Goal: Information Seeking & Learning: Learn about a topic

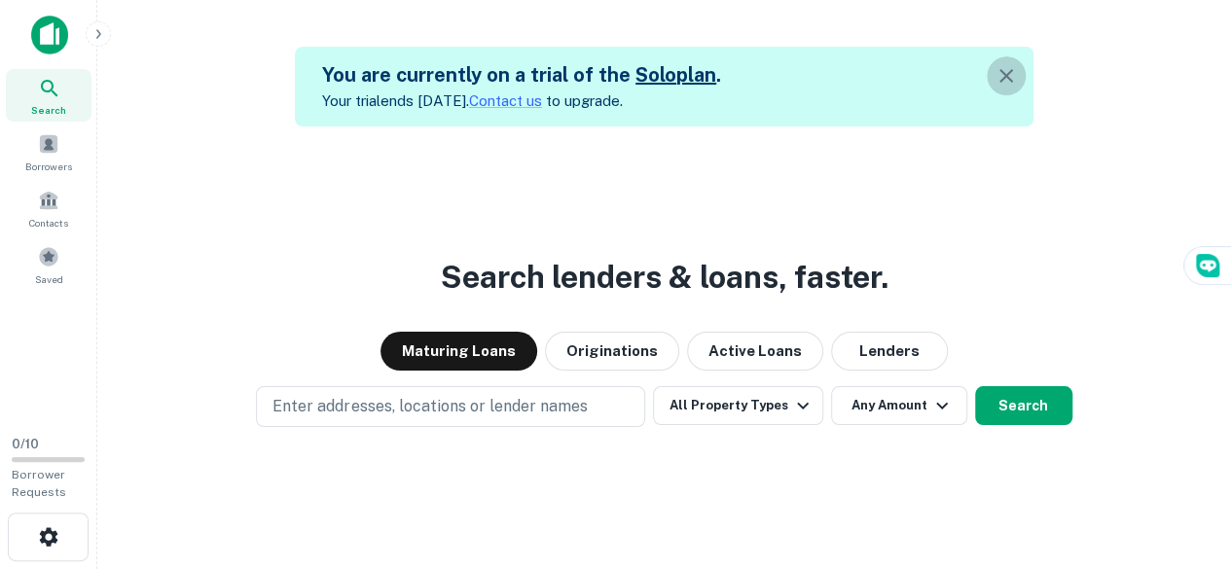
click at [1013, 81] on icon "button" at bounding box center [1006, 76] width 14 height 14
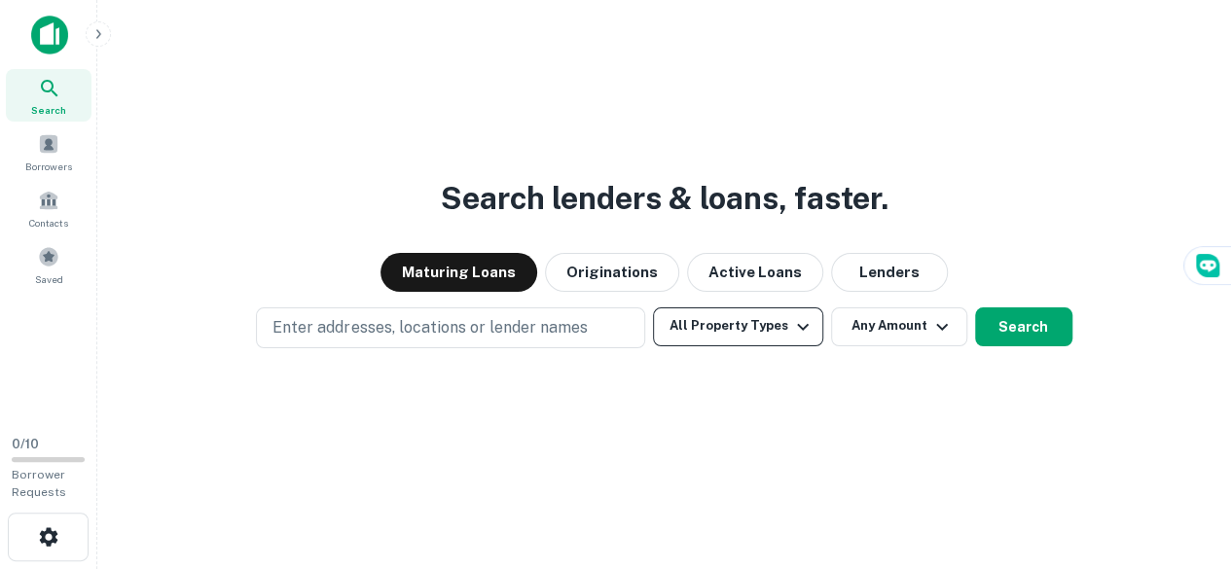
click at [794, 320] on icon "button" at bounding box center [802, 326] width 23 height 23
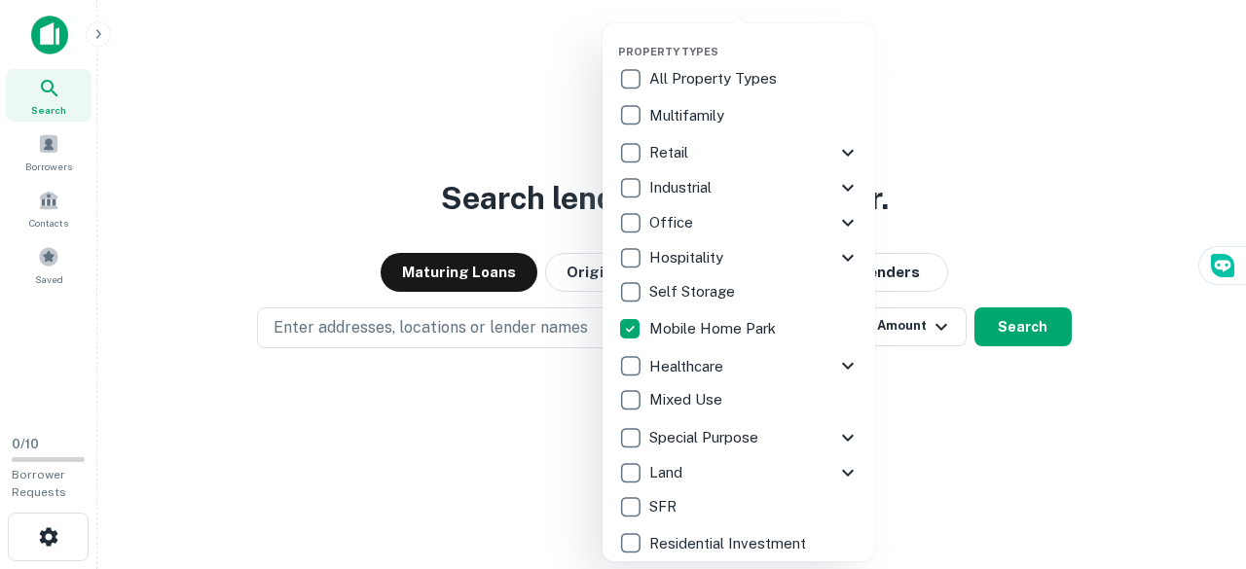
click at [341, 327] on div at bounding box center [623, 284] width 1246 height 569
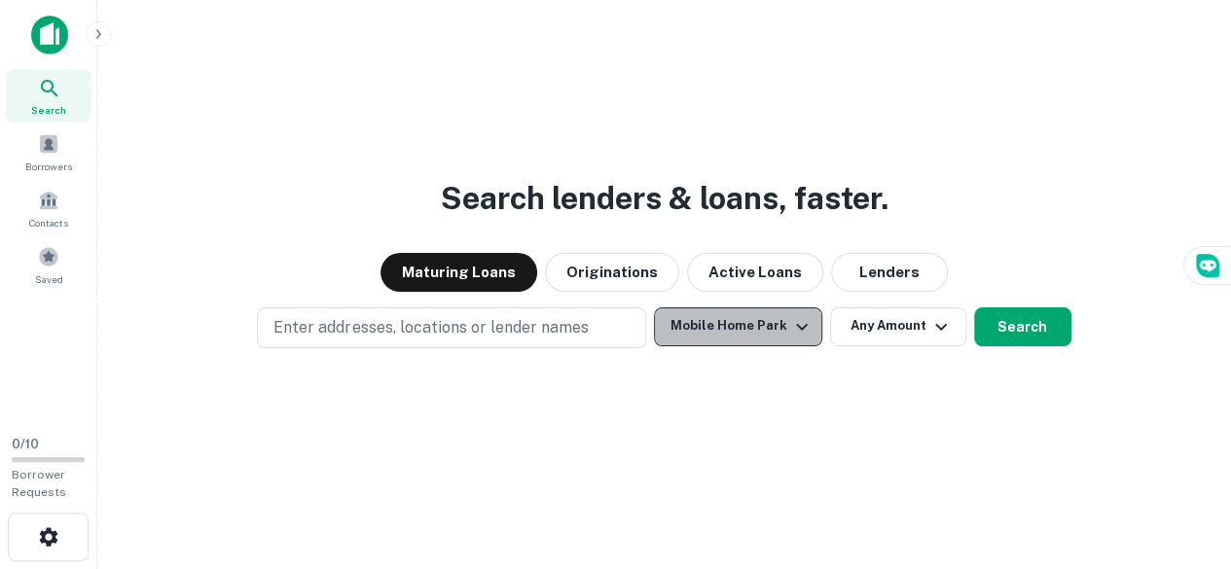
click at [800, 328] on icon "button" at bounding box center [802, 326] width 12 height 7
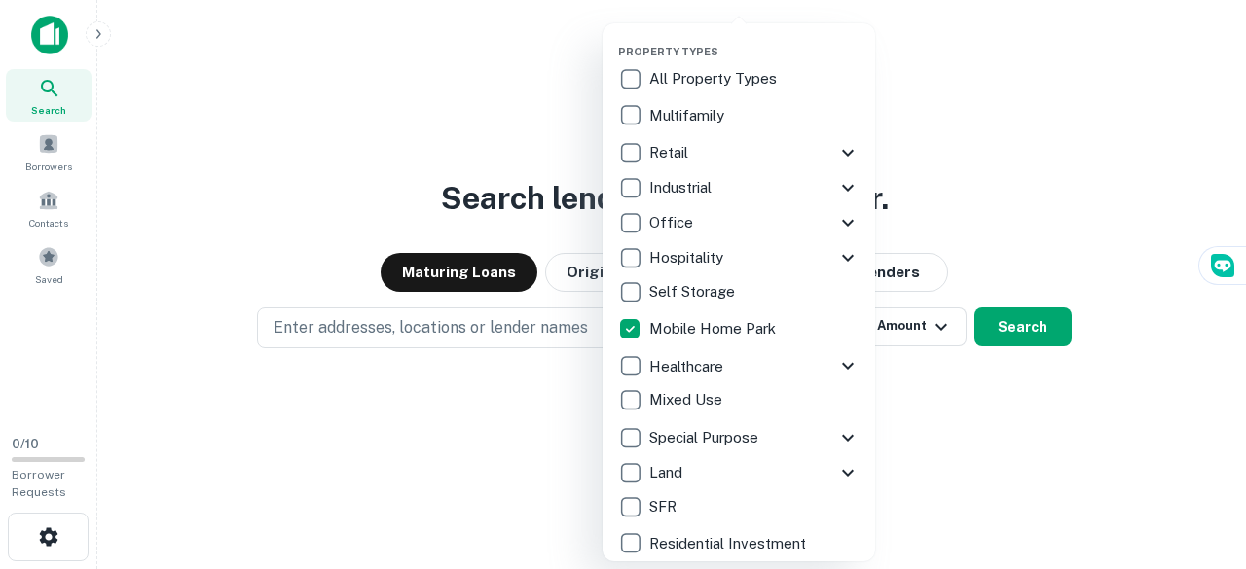
click at [469, 441] on div at bounding box center [623, 284] width 1246 height 569
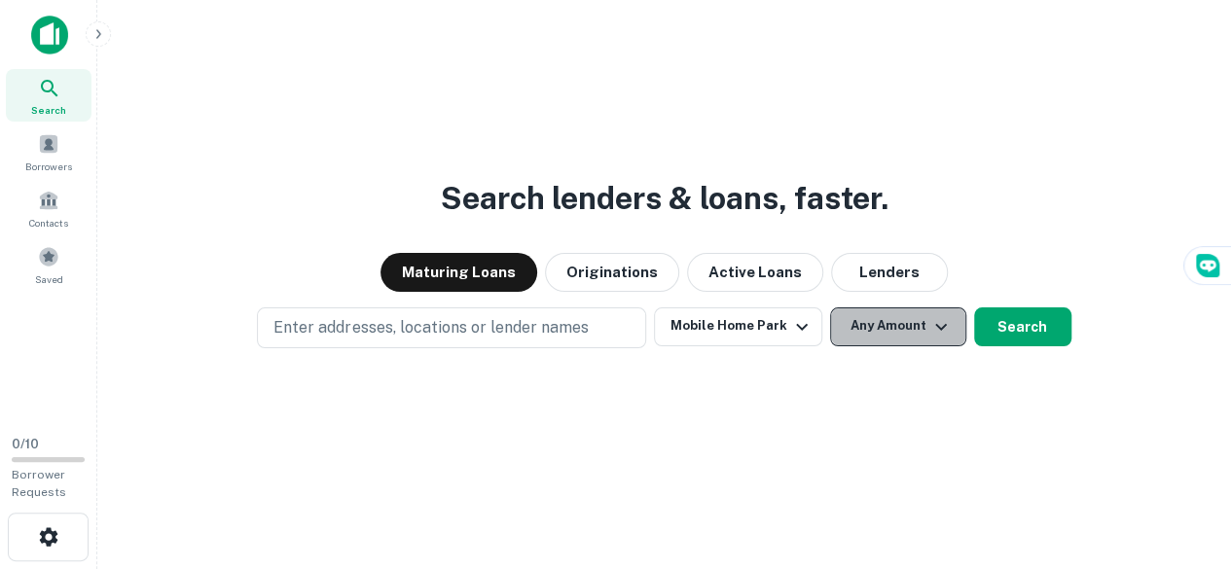
click at [932, 327] on icon "button" at bounding box center [940, 326] width 23 height 23
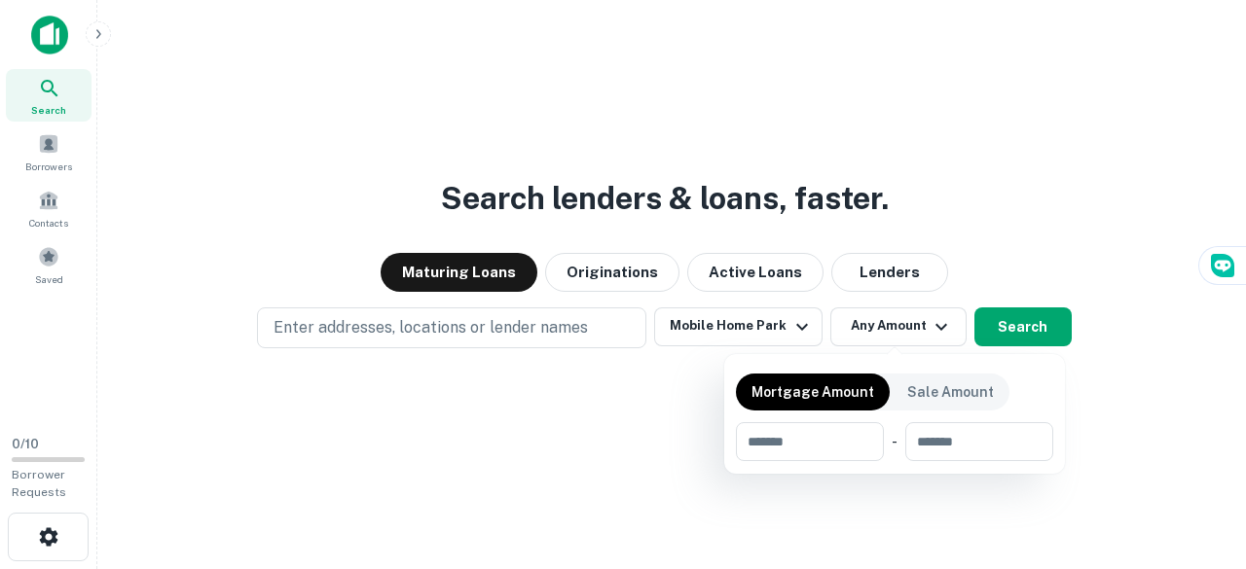
click at [356, 322] on div at bounding box center [623, 284] width 1246 height 569
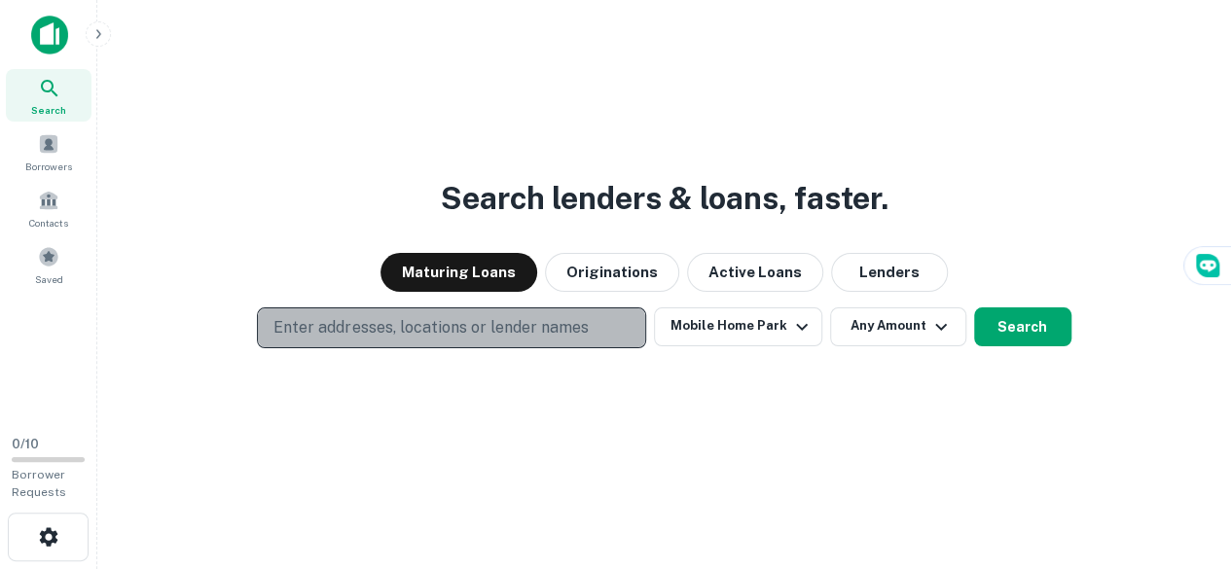
click at [313, 332] on p "Enter addresses, locations or lender names" at bounding box center [430, 327] width 314 height 23
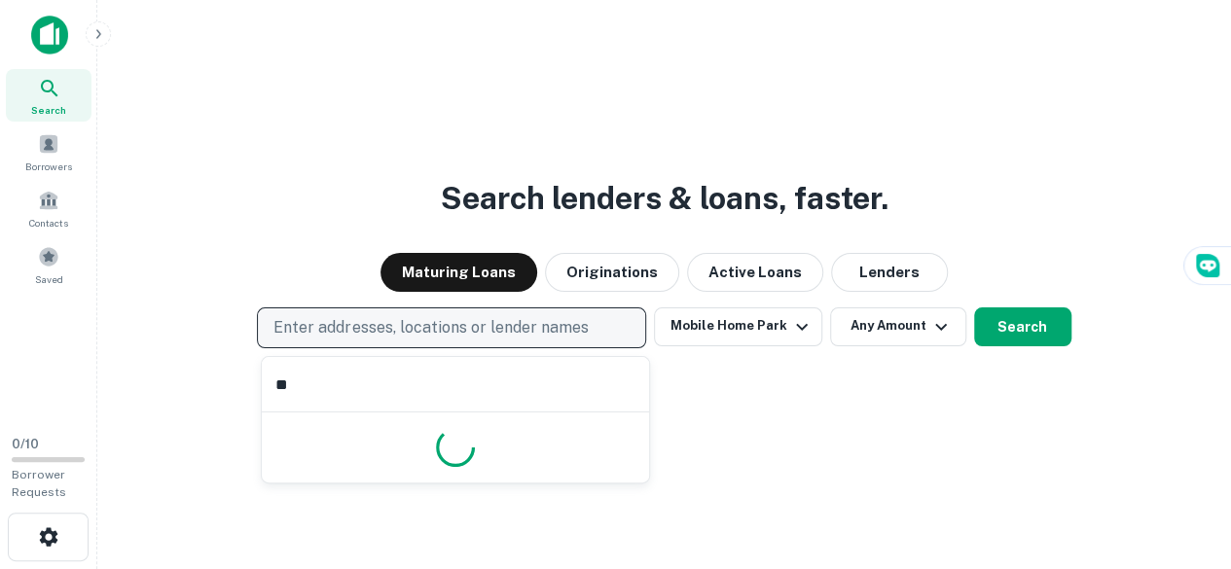
type input "*"
type input "******"
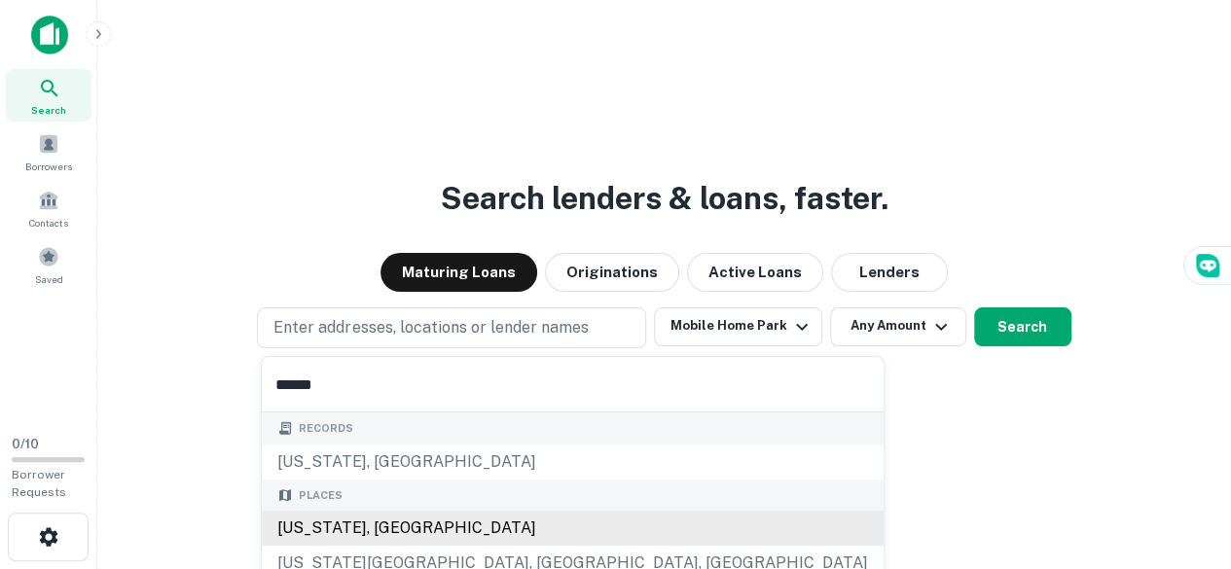
click at [394, 526] on div "Places [US_STATE], [GEOGRAPHIC_DATA] [US_STATE][GEOGRAPHIC_DATA], [GEOGRAPHIC_D…" at bounding box center [573, 548] width 622 height 137
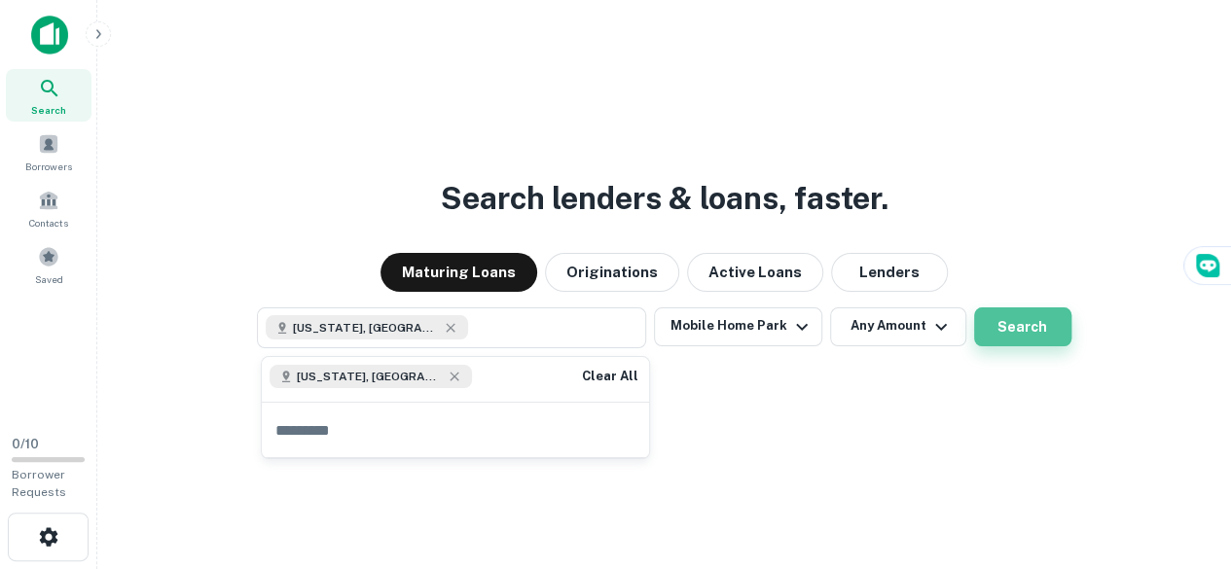
click at [1037, 327] on button "Search" at bounding box center [1022, 327] width 97 height 39
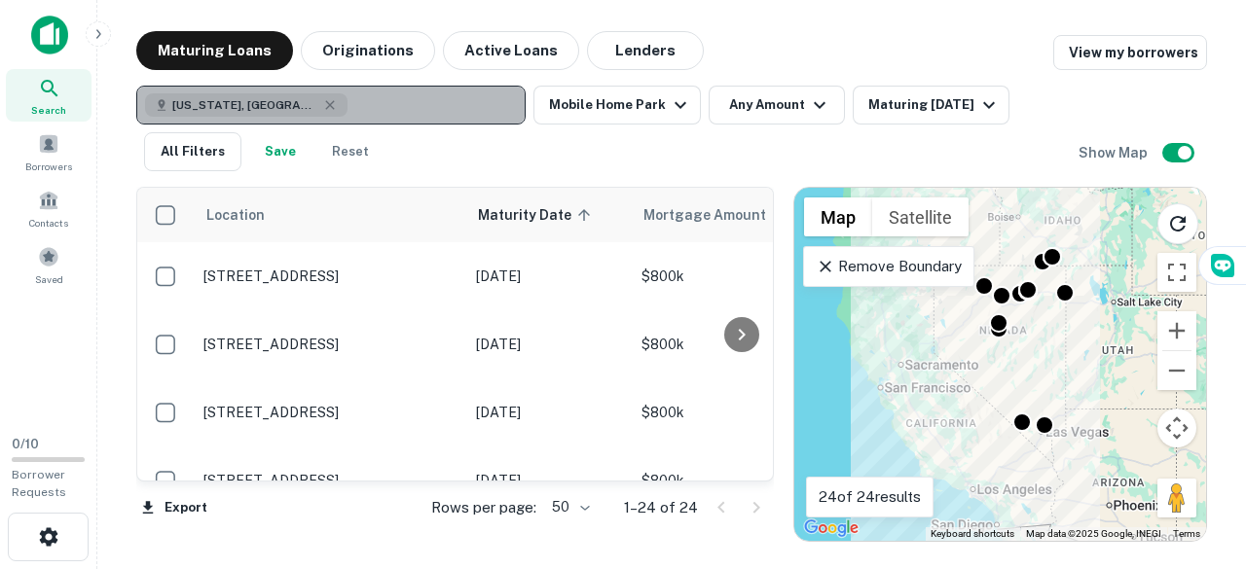
click at [364, 102] on button "[US_STATE], [GEOGRAPHIC_DATA]" at bounding box center [330, 105] width 389 height 39
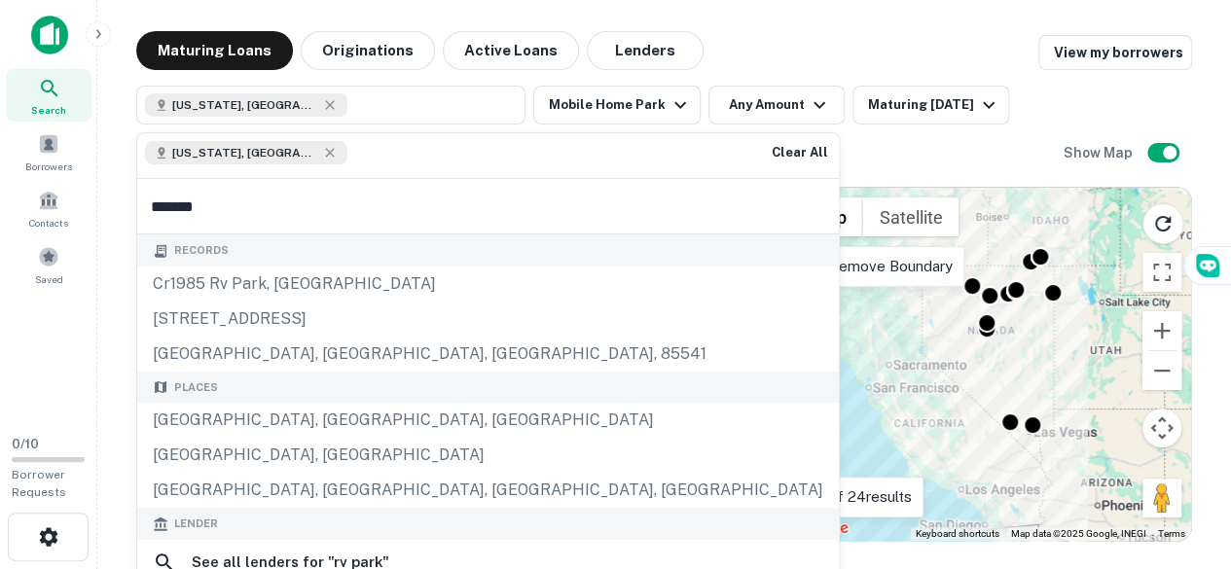
type input "*******"
click at [590, 157] on div "[US_STATE], [GEOGRAPHIC_DATA] Mobile Home Park Any Amount Maturing [DATE] All F…" at bounding box center [599, 129] width 927 height 86
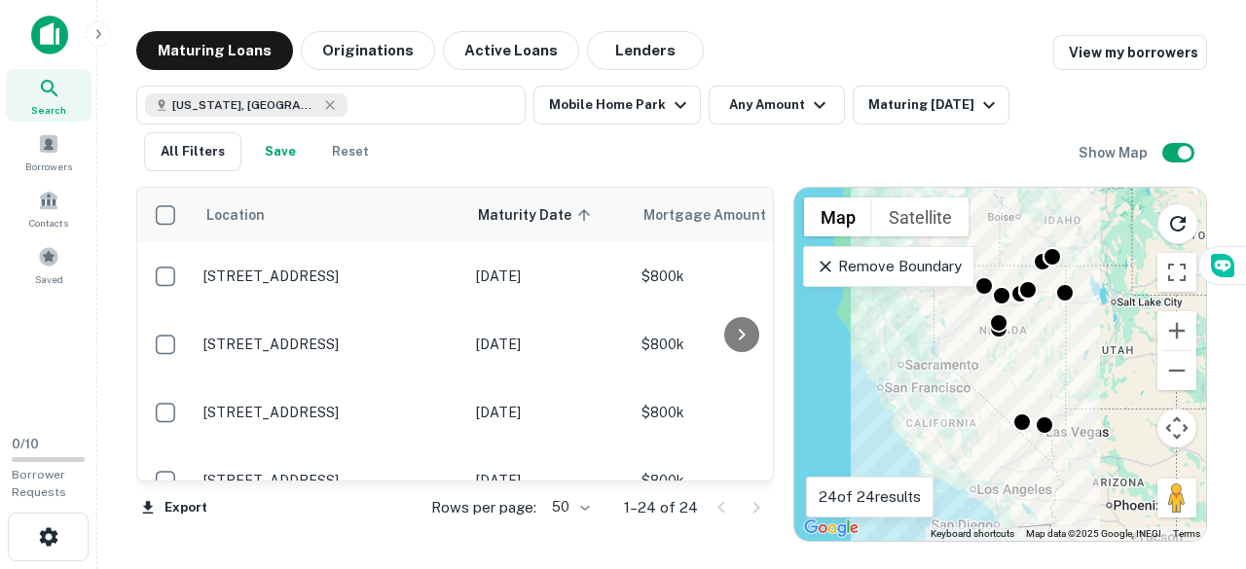
click at [1050, 254] on div "Search This Area" at bounding box center [1004, 231] width 183 height 86
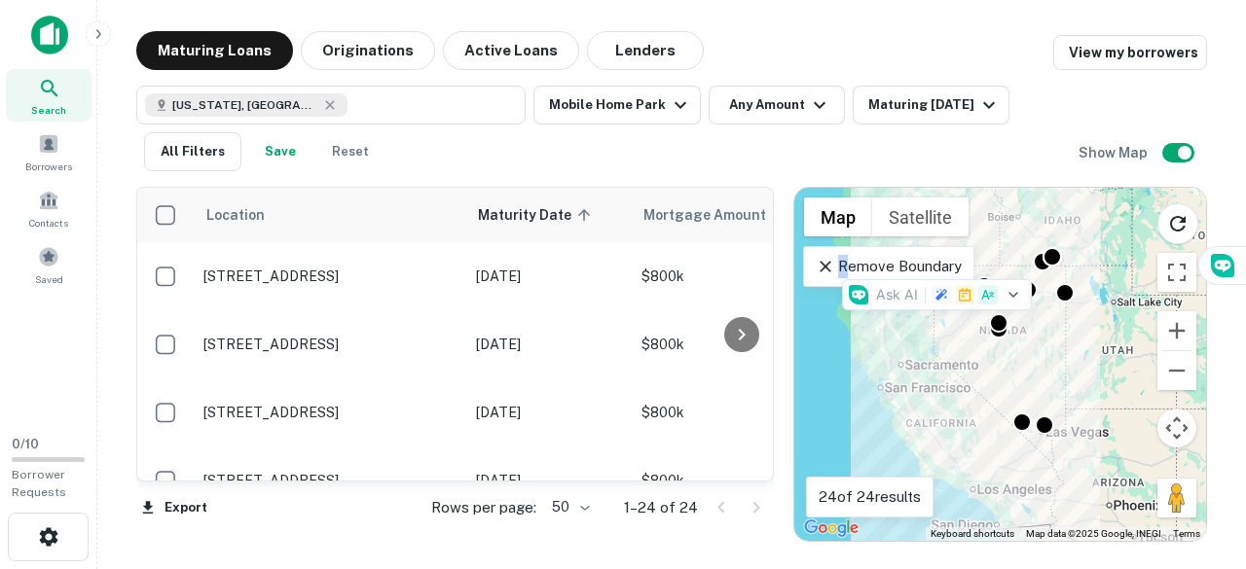
click at [1050, 254] on div "Search This Area" at bounding box center [1004, 231] width 183 height 86
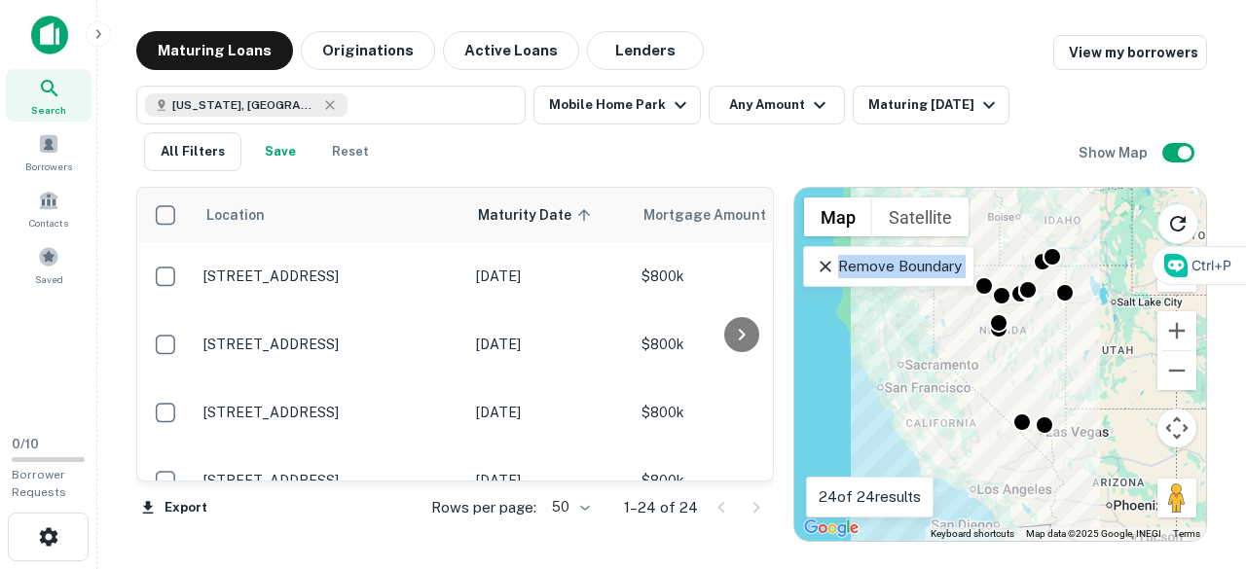
click at [1050, 254] on div "Search This Area" at bounding box center [1004, 231] width 183 height 86
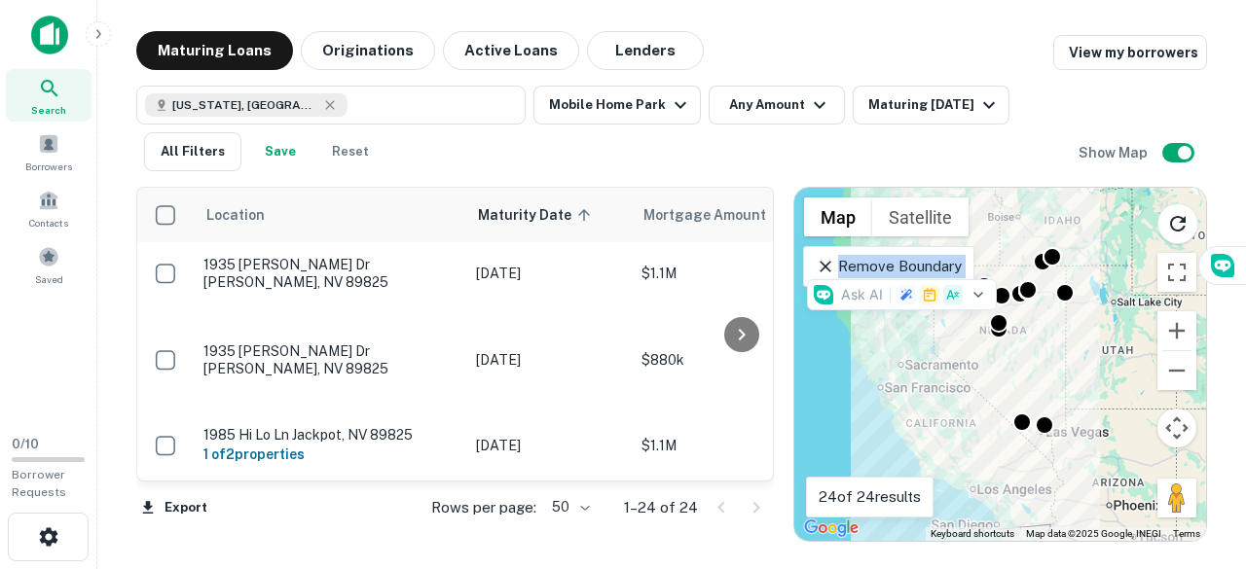
scroll to position [1371, 0]
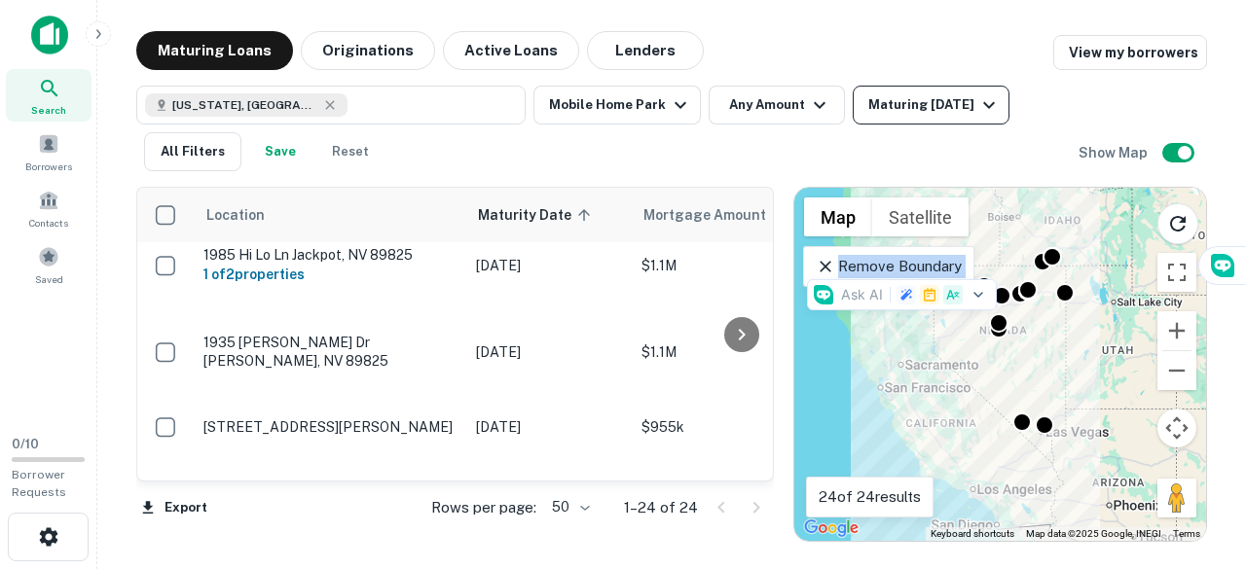
click at [984, 113] on icon "button" at bounding box center [988, 104] width 23 height 23
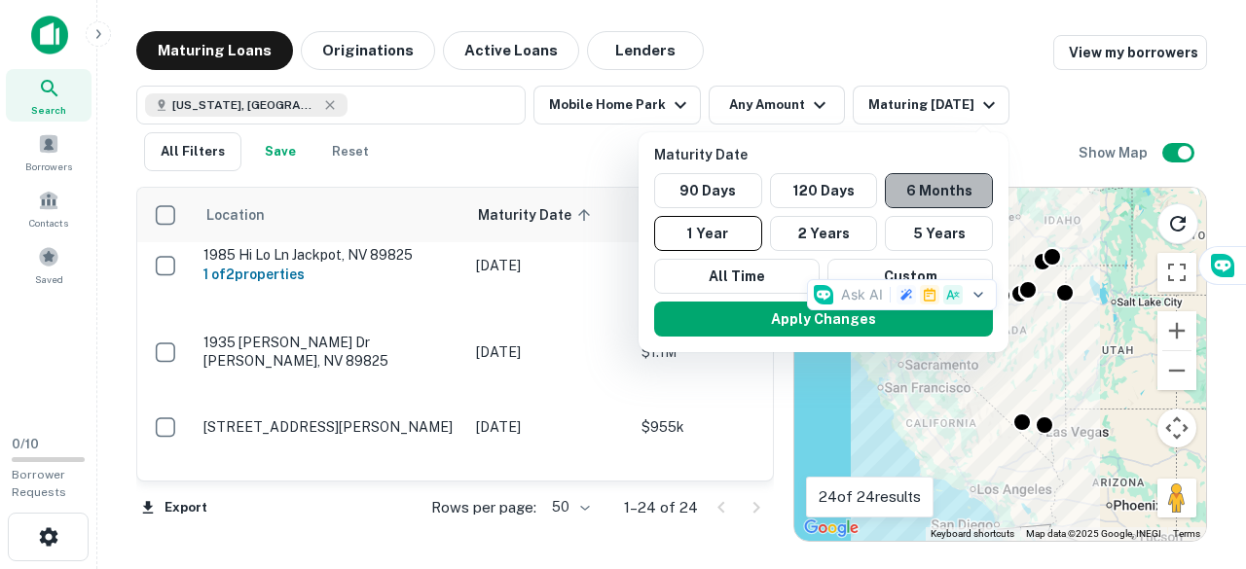
click at [934, 188] on button "6 Months" at bounding box center [939, 190] width 108 height 35
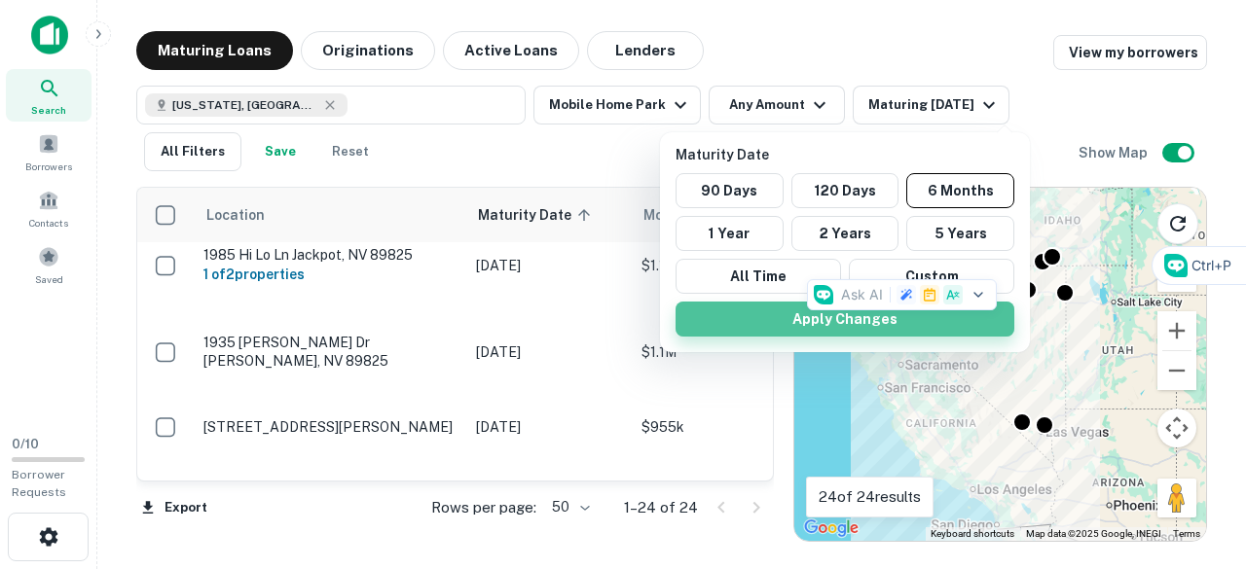
click at [775, 332] on button "Apply Changes" at bounding box center [844, 319] width 339 height 35
click at [773, 319] on button "Apply Changes" at bounding box center [844, 319] width 339 height 35
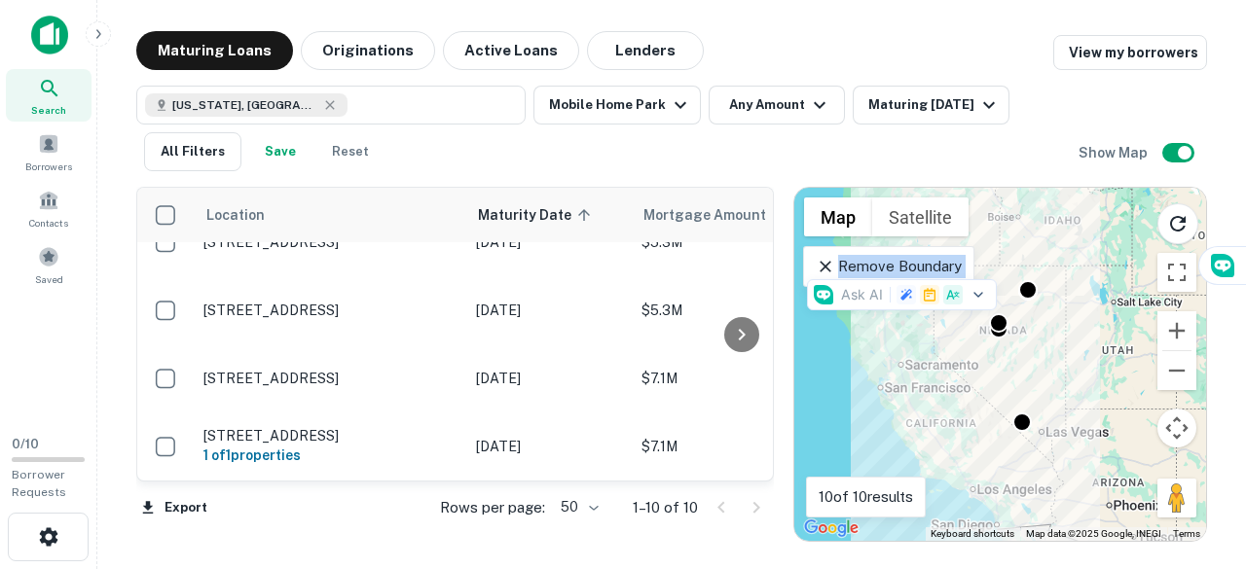
scroll to position [456, 0]
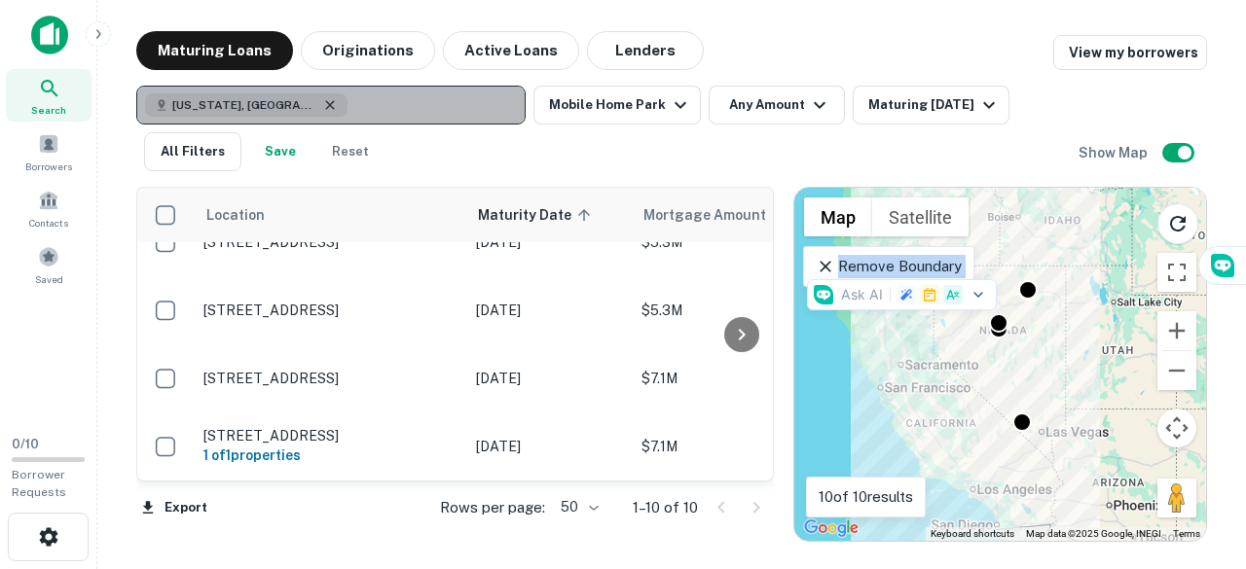
click at [325, 106] on icon "button" at bounding box center [329, 104] width 9 height 9
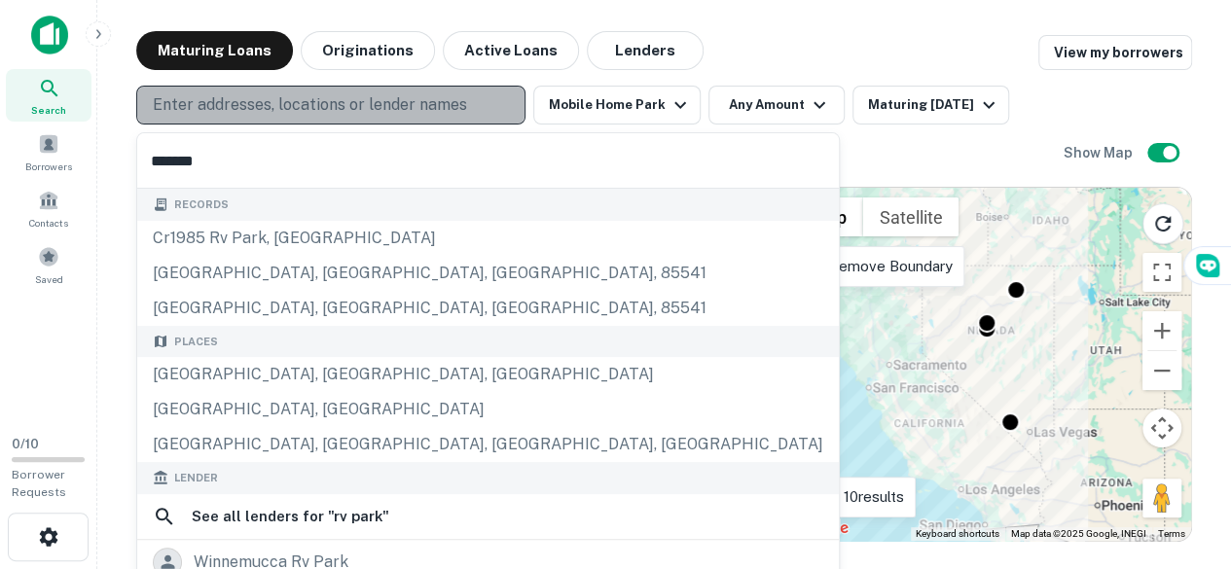
click at [232, 94] on p "Enter addresses, locations or lender names" at bounding box center [310, 104] width 314 height 23
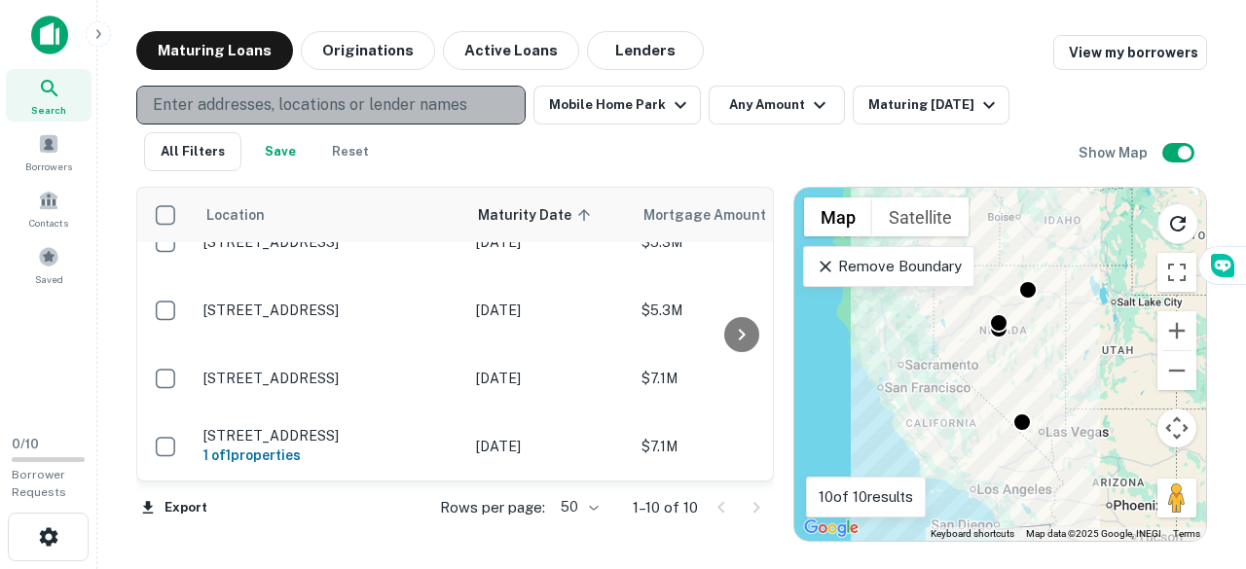
click at [218, 97] on p "Enter addresses, locations or lender names" at bounding box center [310, 104] width 314 height 23
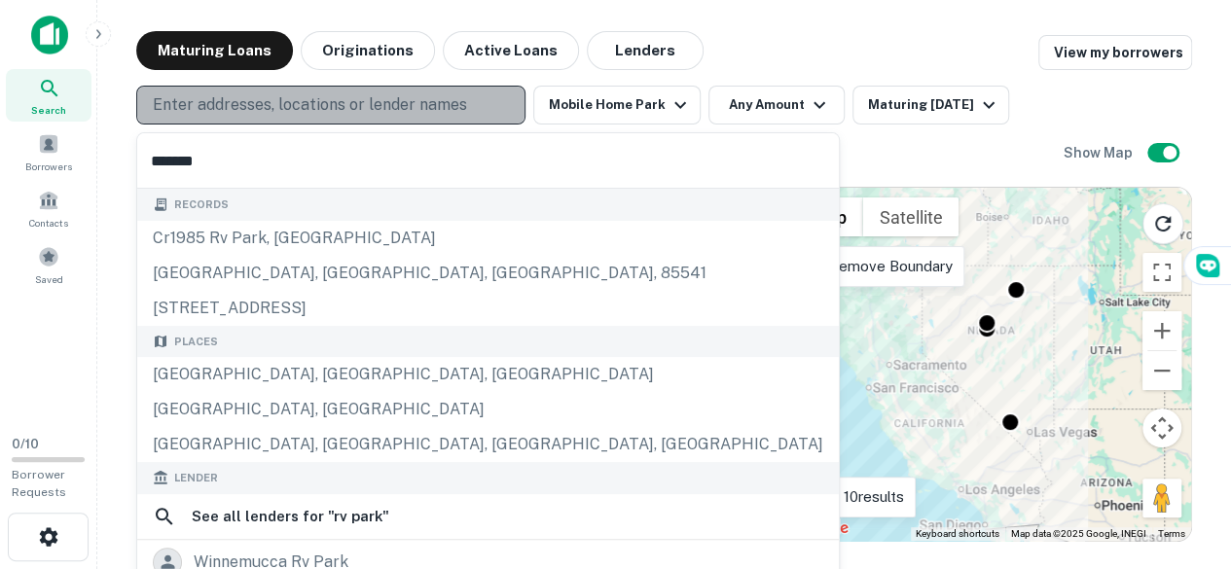
click at [175, 92] on button "Enter addresses, locations or lender names" at bounding box center [330, 105] width 389 height 39
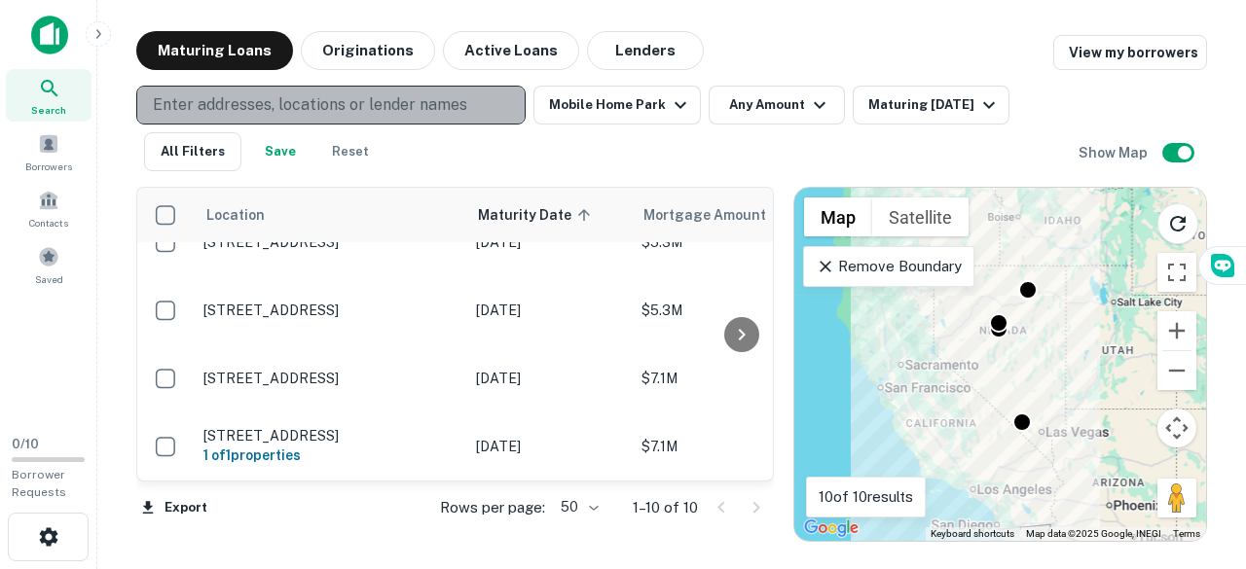
click at [184, 102] on p "Enter addresses, locations or lender names" at bounding box center [310, 104] width 314 height 23
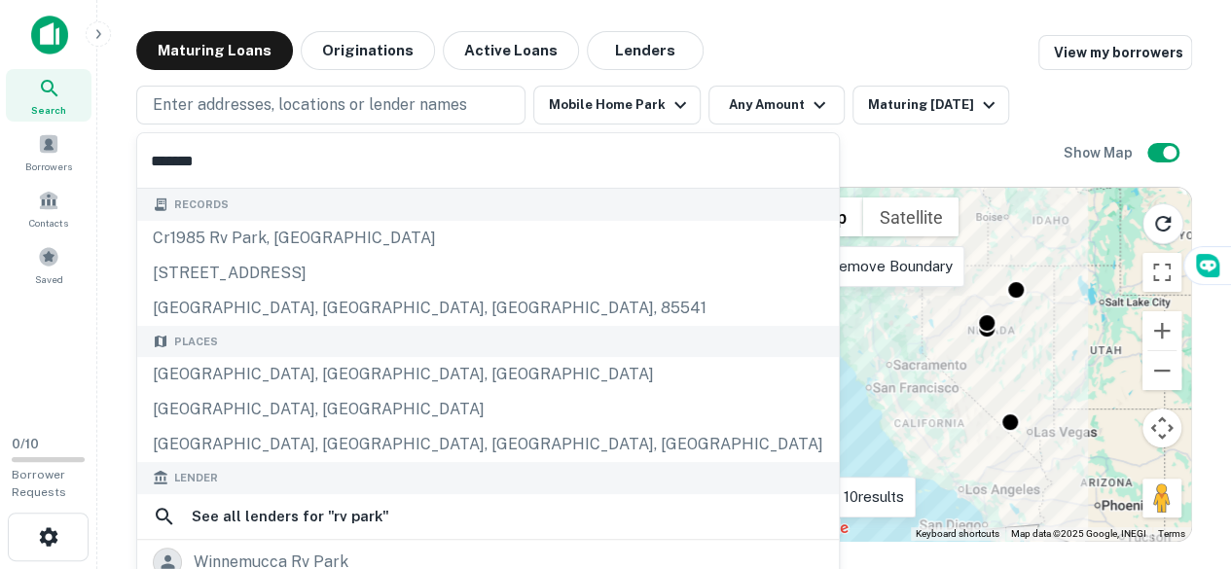
click at [226, 161] on input "*******" at bounding box center [488, 160] width 702 height 54
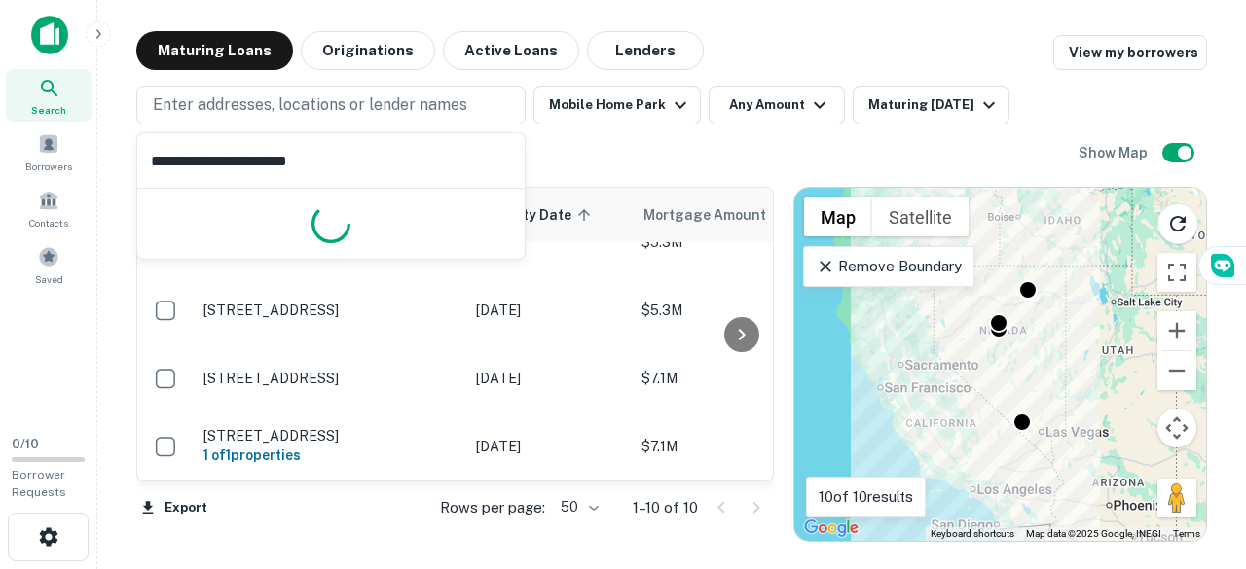
type input "**********"
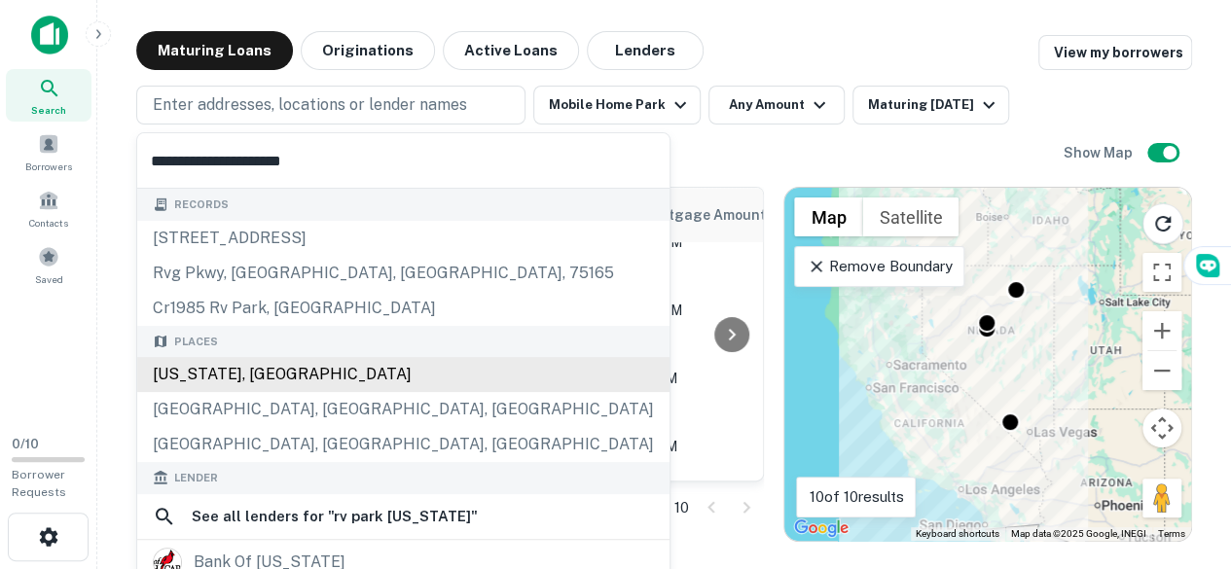
click at [234, 375] on div "[US_STATE], [GEOGRAPHIC_DATA]" at bounding box center [403, 374] width 532 height 35
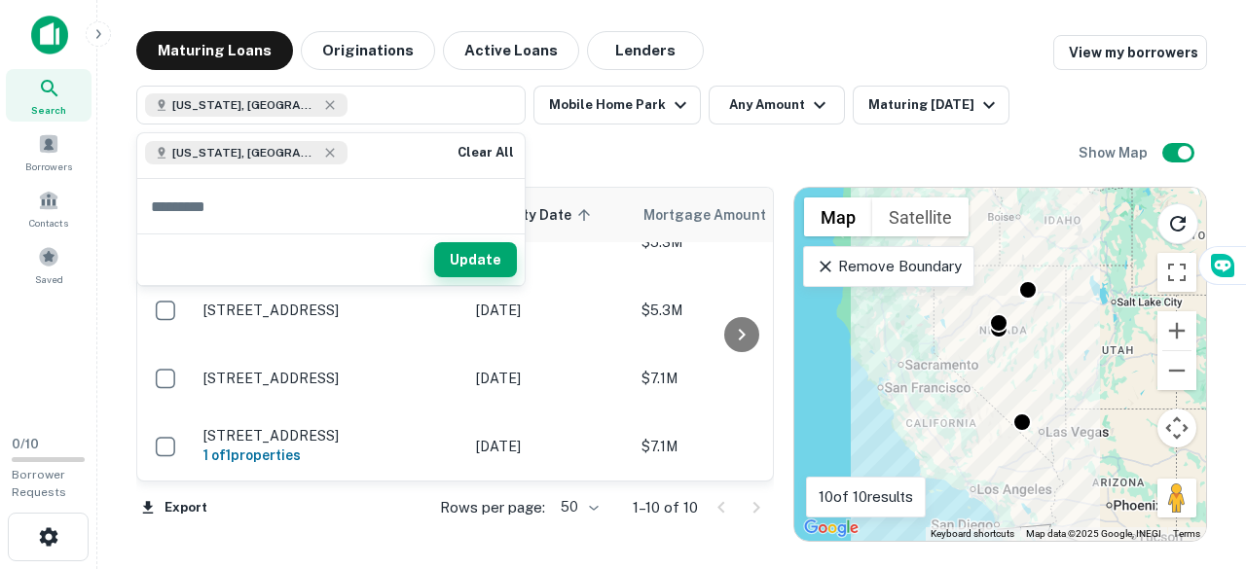
click at [471, 264] on button "Update" at bounding box center [475, 259] width 83 height 35
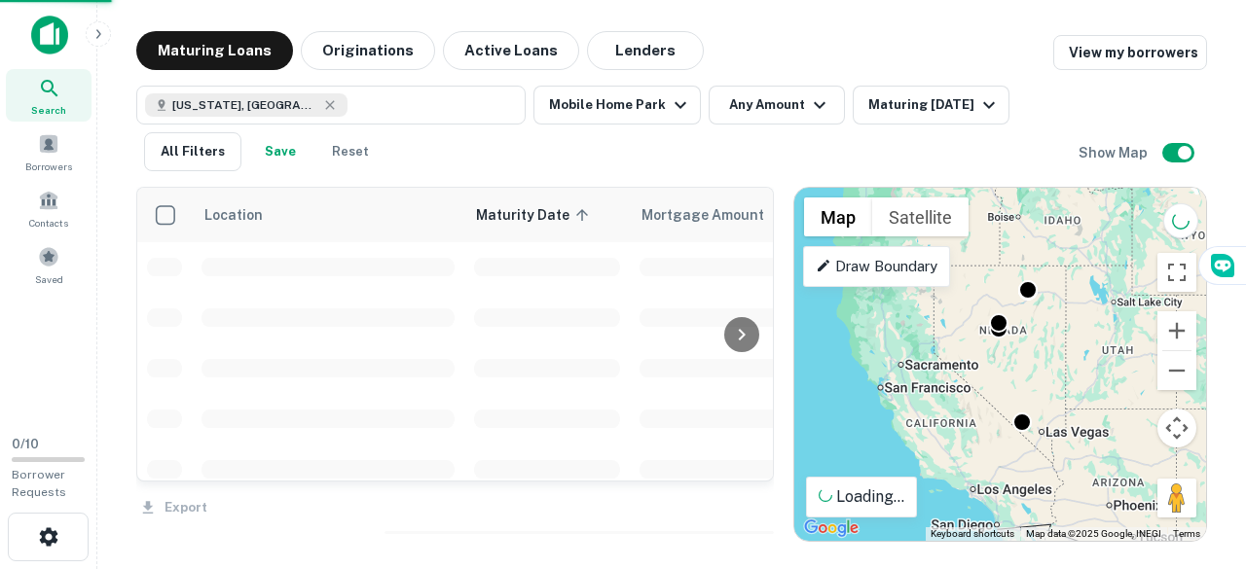
scroll to position [1371, 0]
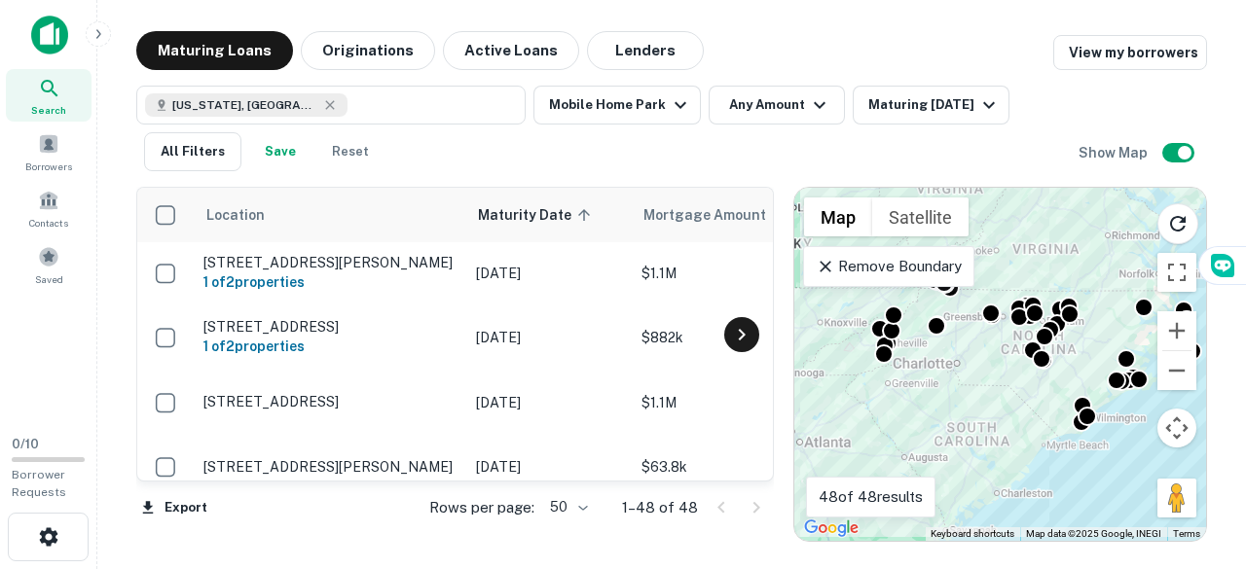
click at [734, 331] on icon at bounding box center [741, 334] width 23 height 23
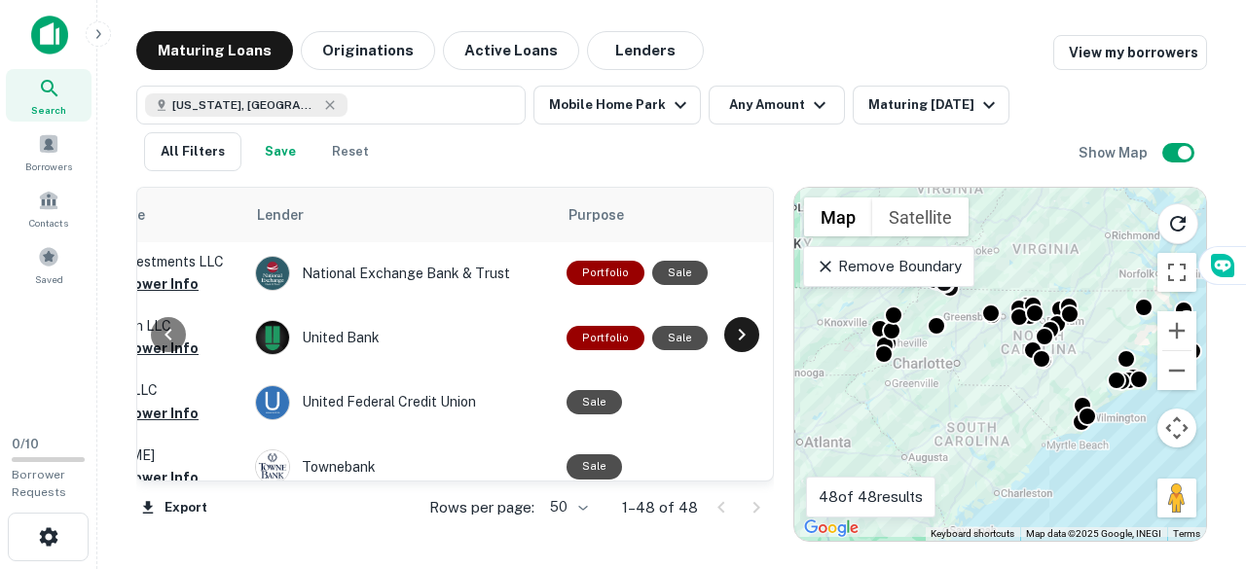
scroll to position [1371, 817]
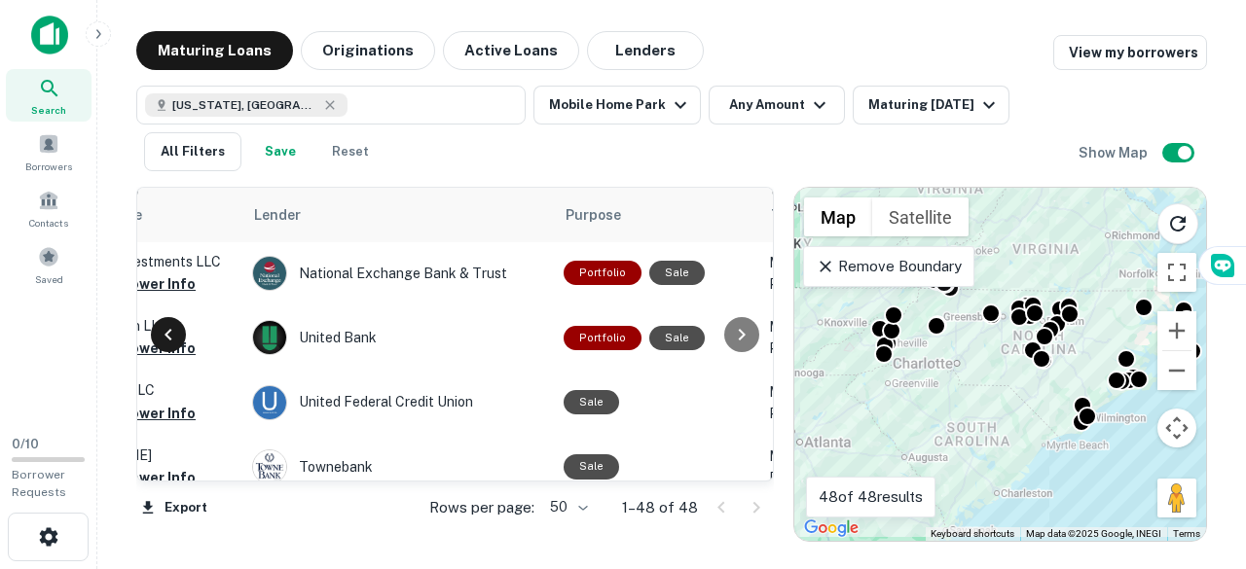
click at [163, 344] on icon at bounding box center [168, 334] width 23 height 23
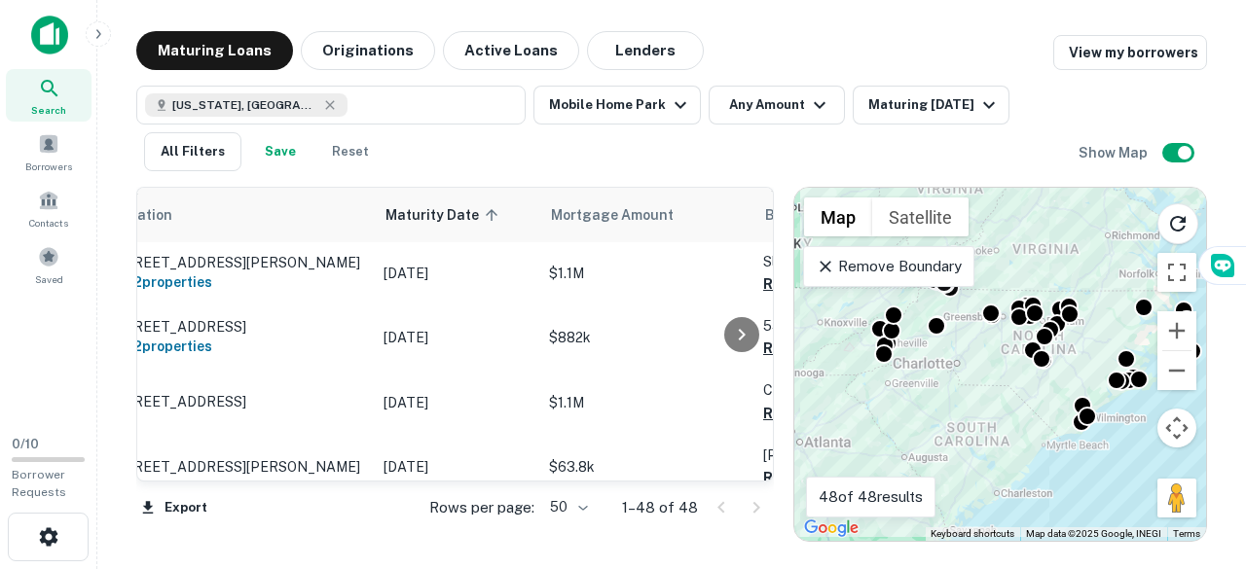
scroll to position [1371, 0]
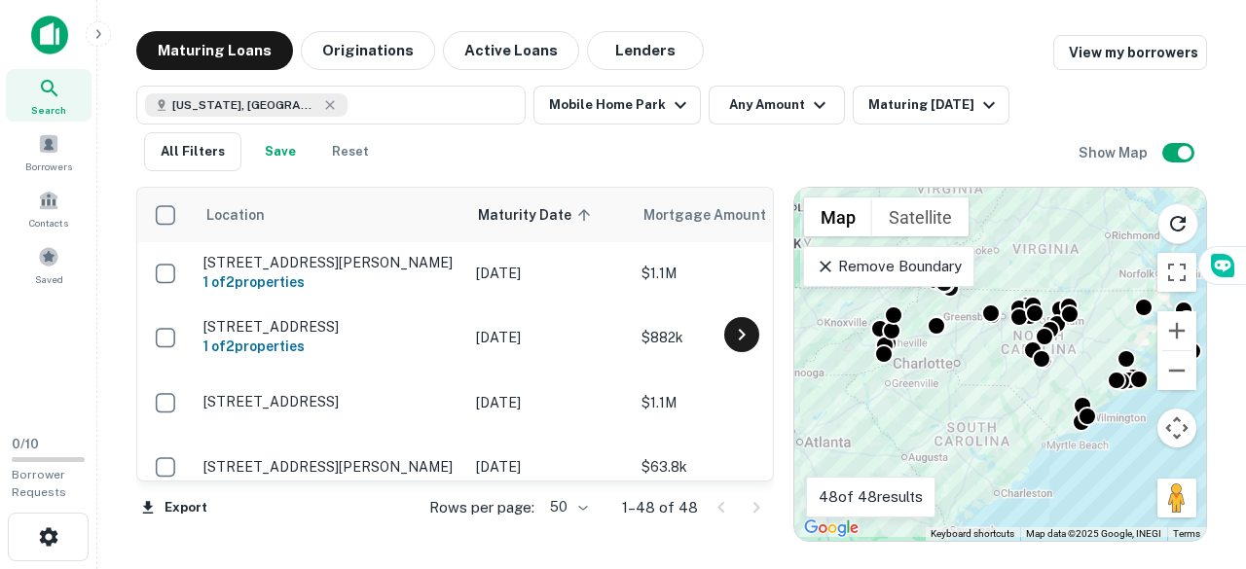
click at [740, 338] on icon at bounding box center [741, 335] width 7 height 12
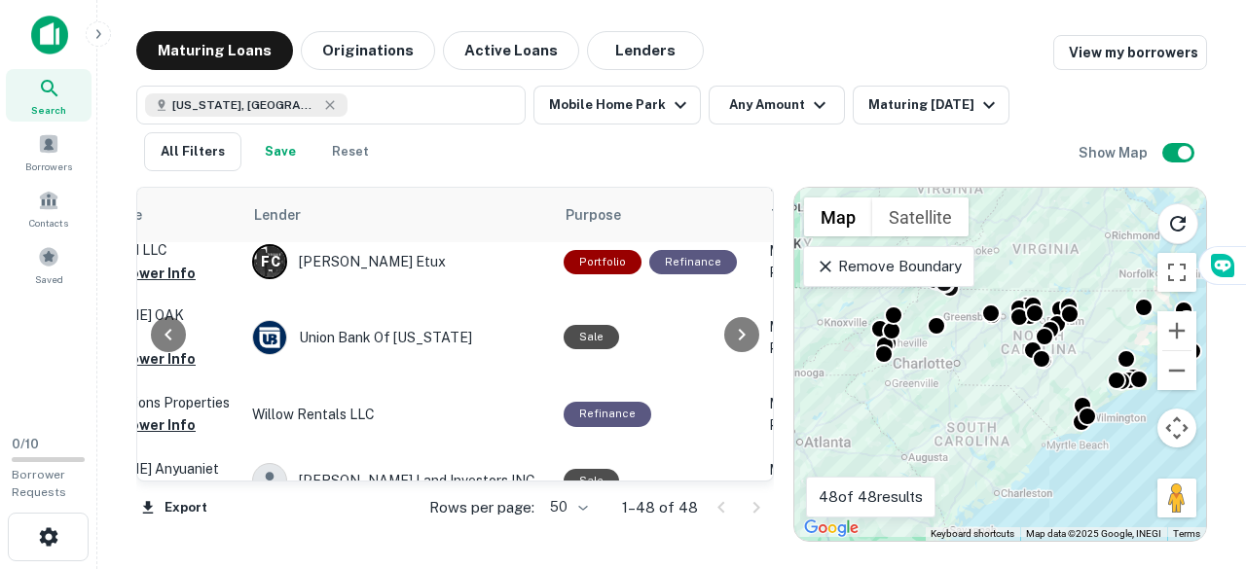
scroll to position [3077, 817]
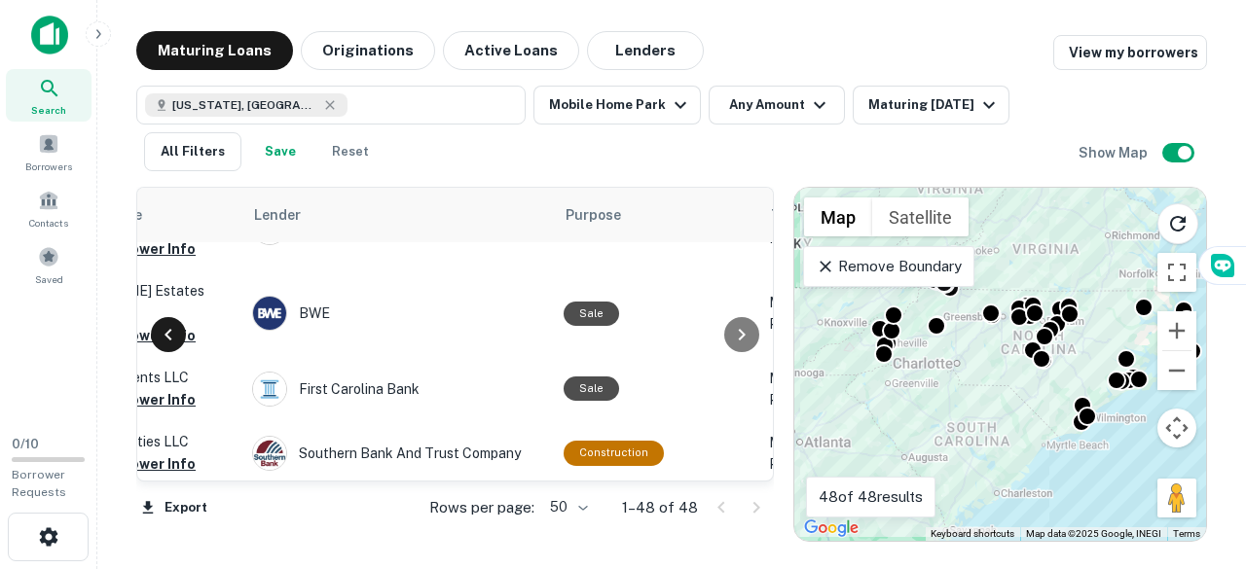
click at [162, 329] on icon at bounding box center [168, 334] width 23 height 23
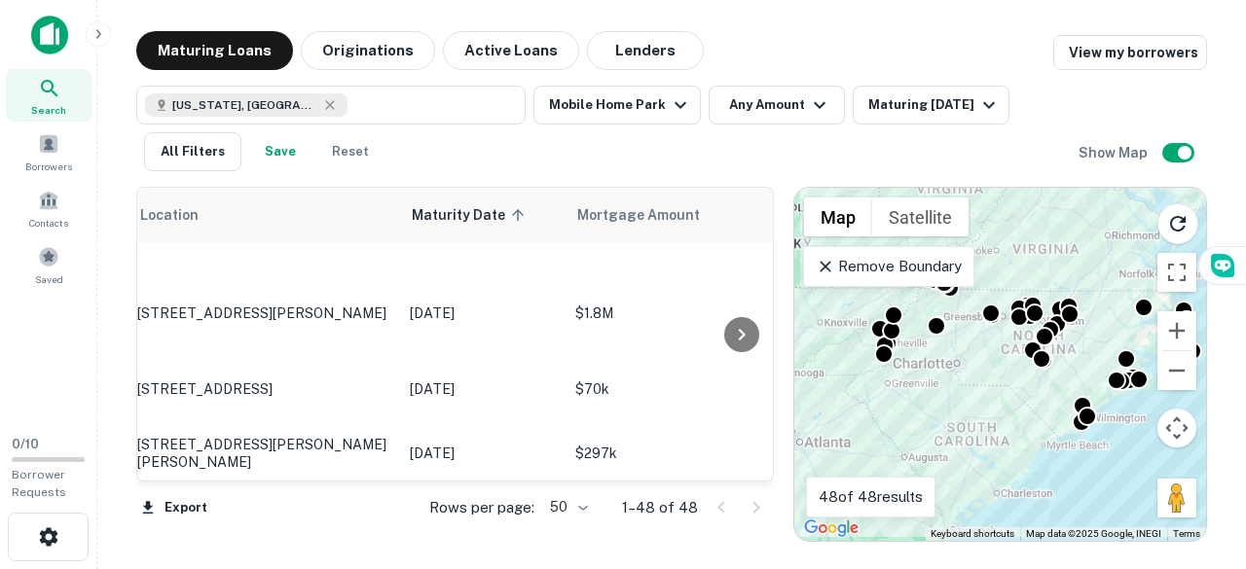
scroll to position [3077, 0]
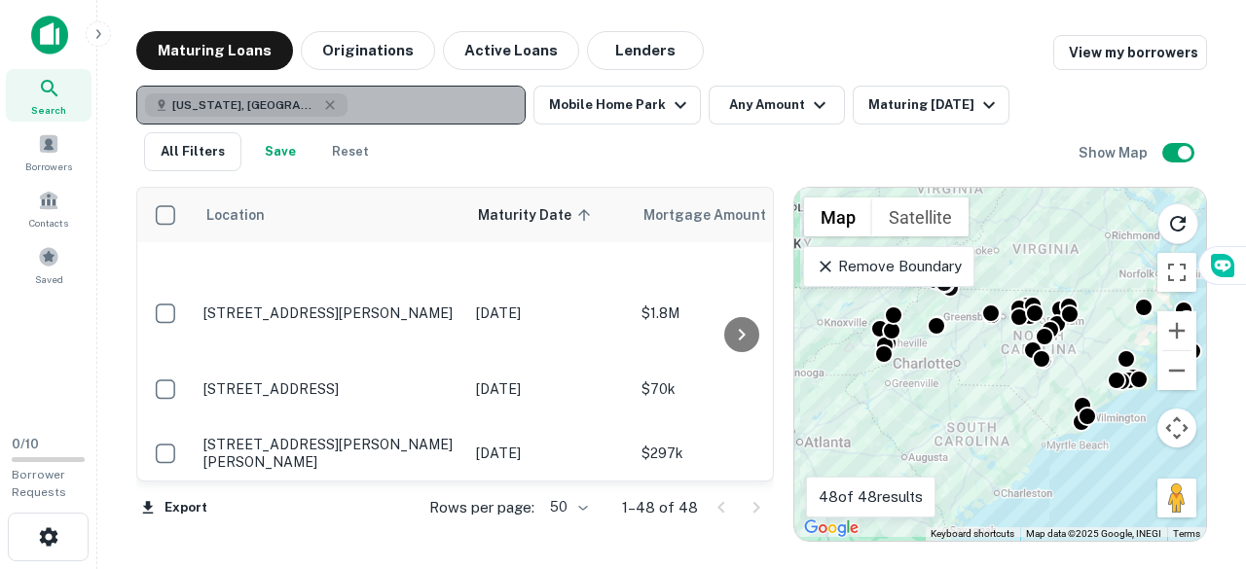
click at [342, 98] on button "[US_STATE], [GEOGRAPHIC_DATA]" at bounding box center [330, 105] width 389 height 39
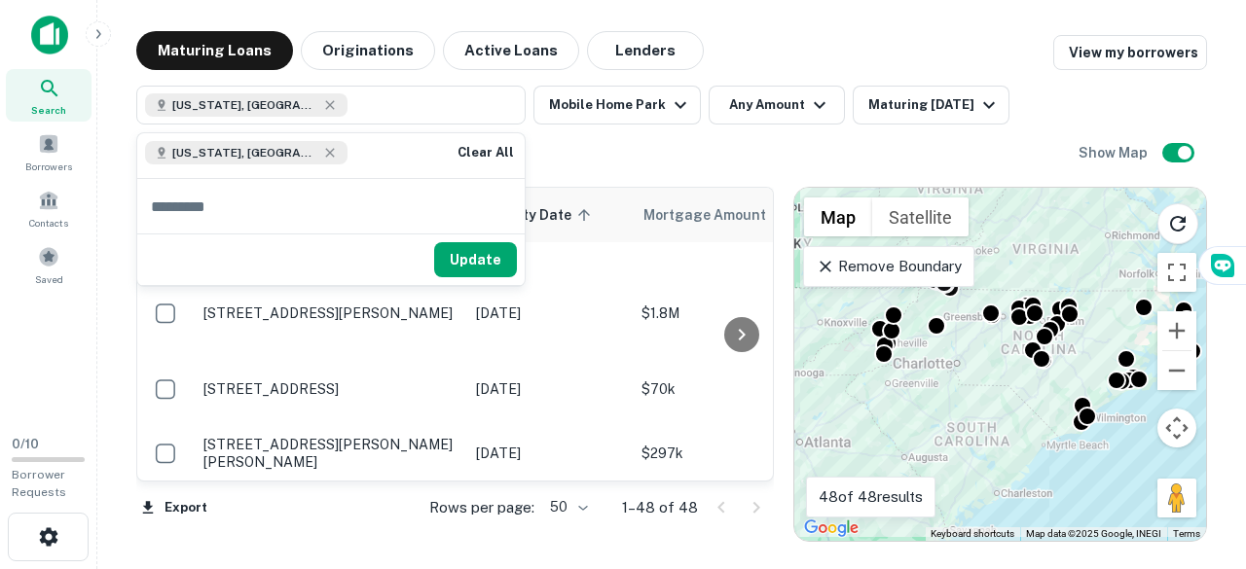
click at [191, 205] on input "text" at bounding box center [330, 206] width 387 height 54
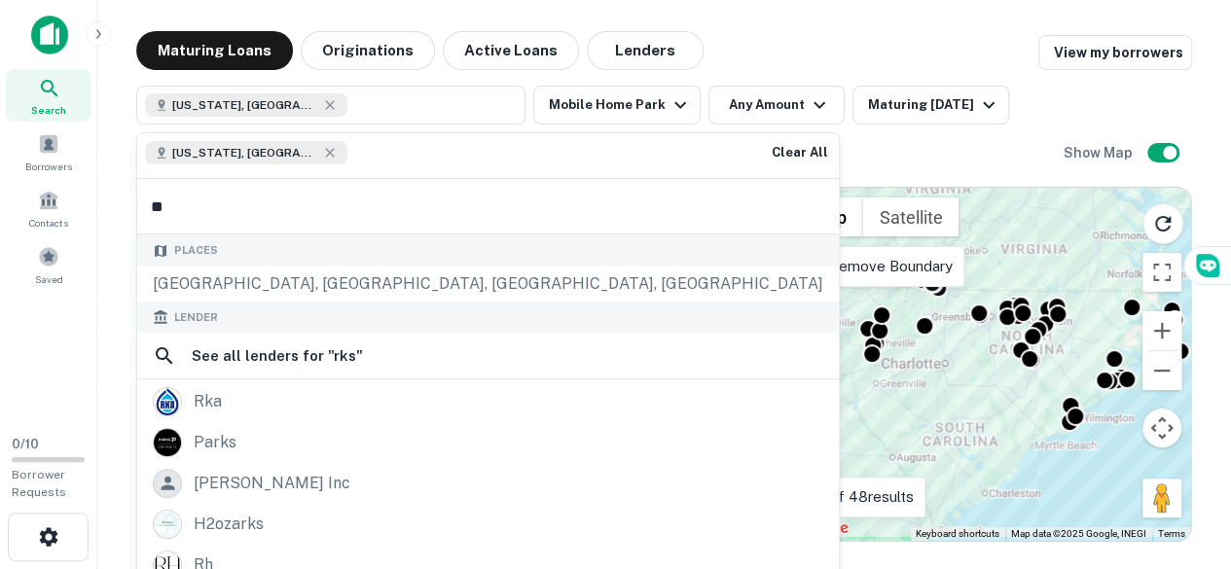
type input "*"
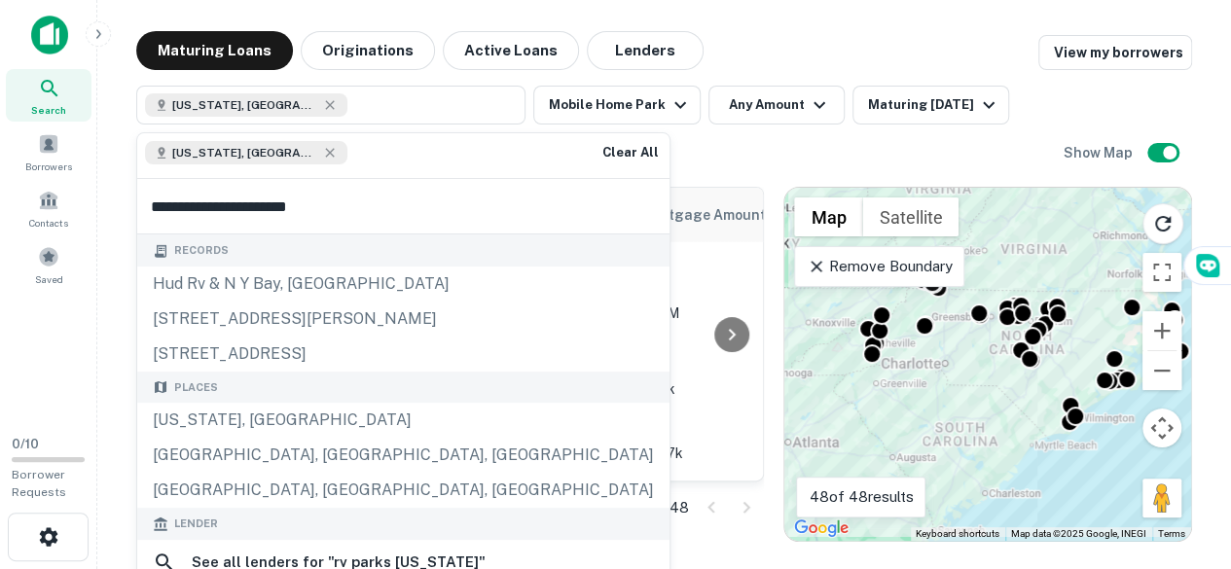
type input "**********"
drag, startPoint x: 300, startPoint y: 238, endPoint x: 555, endPoint y: 213, distance: 256.2
click at [555, 213] on body "Search Borrowers Contacts Saved 0 / 10 Borrower Requests Maturing Loans Origina…" at bounding box center [615, 284] width 1231 height 569
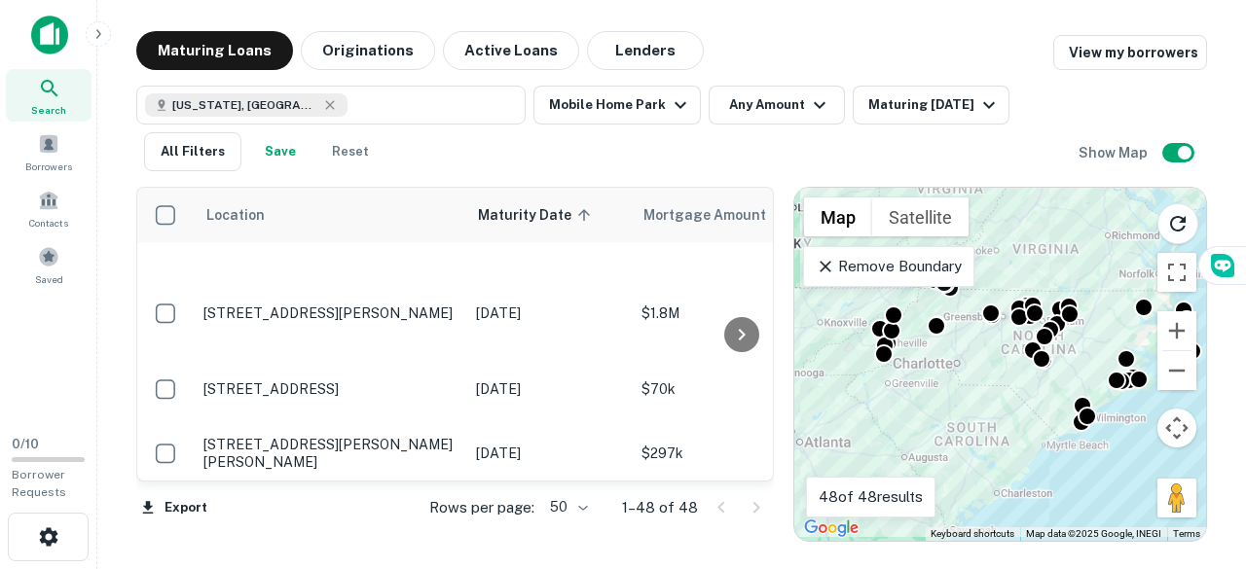
click at [586, 176] on div "Location Maturity Date sorted ascending Mortgage Amount Borrower Name Lender Pu…" at bounding box center [671, 356] width 1070 height 371
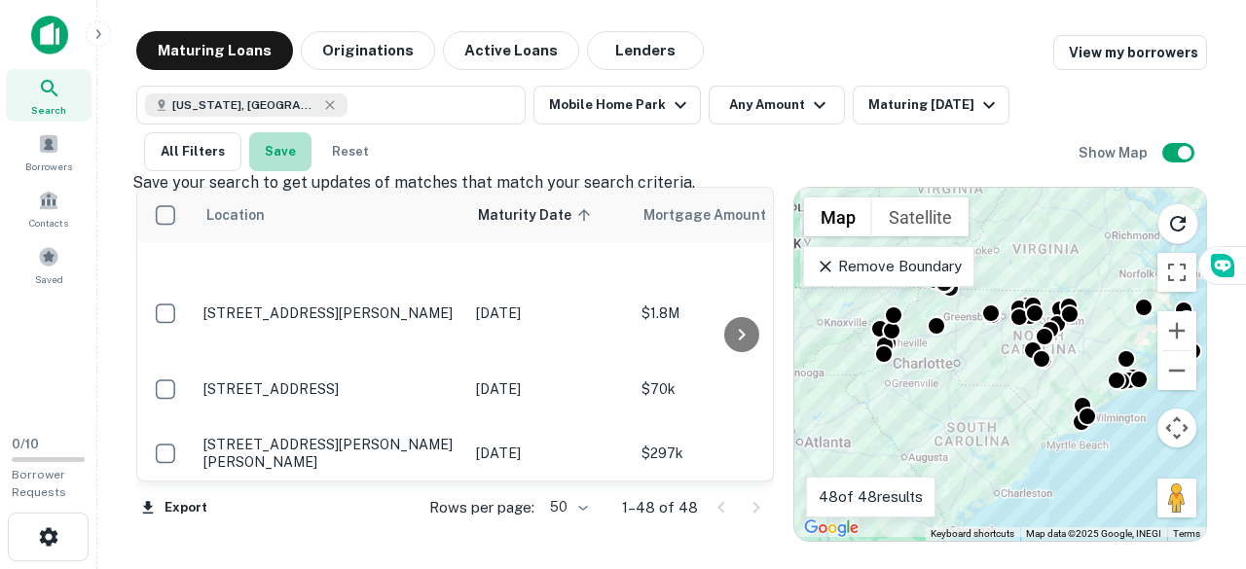
click at [280, 159] on button "Save" at bounding box center [280, 151] width 62 height 39
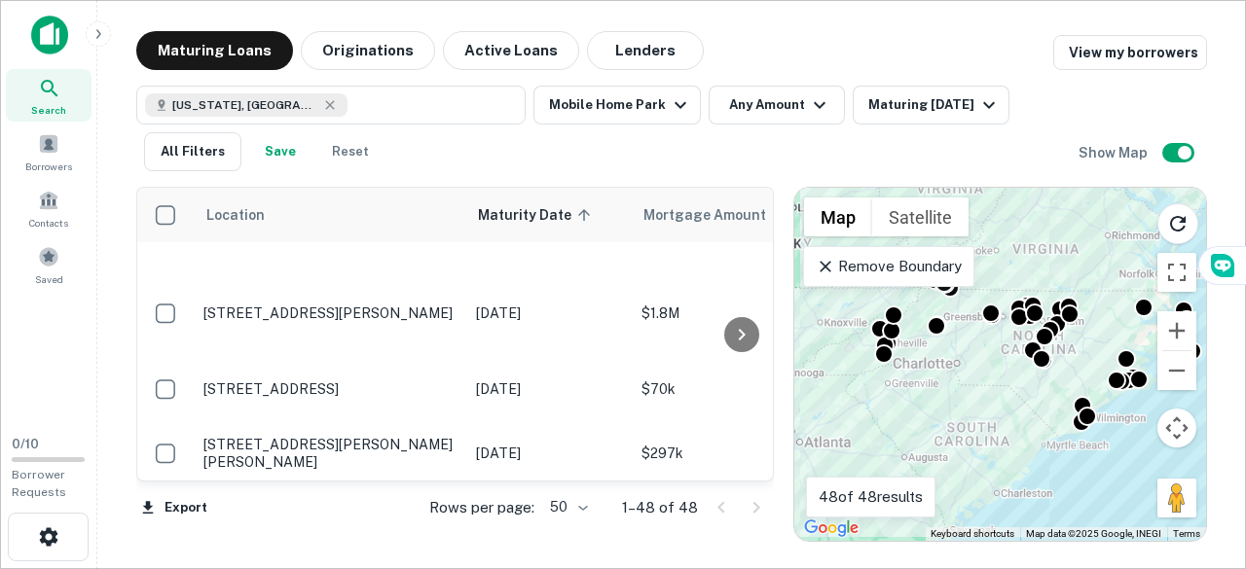
click at [995, 106] on icon "button" at bounding box center [989, 105] width 12 height 7
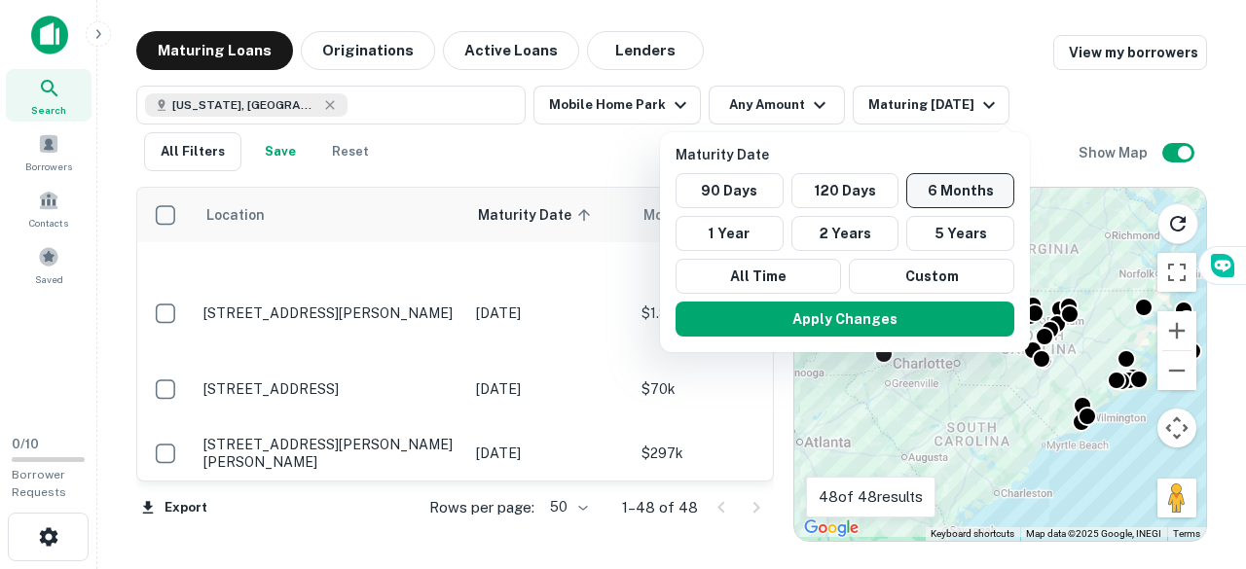
click at [967, 189] on button "6 Months" at bounding box center [960, 190] width 108 height 35
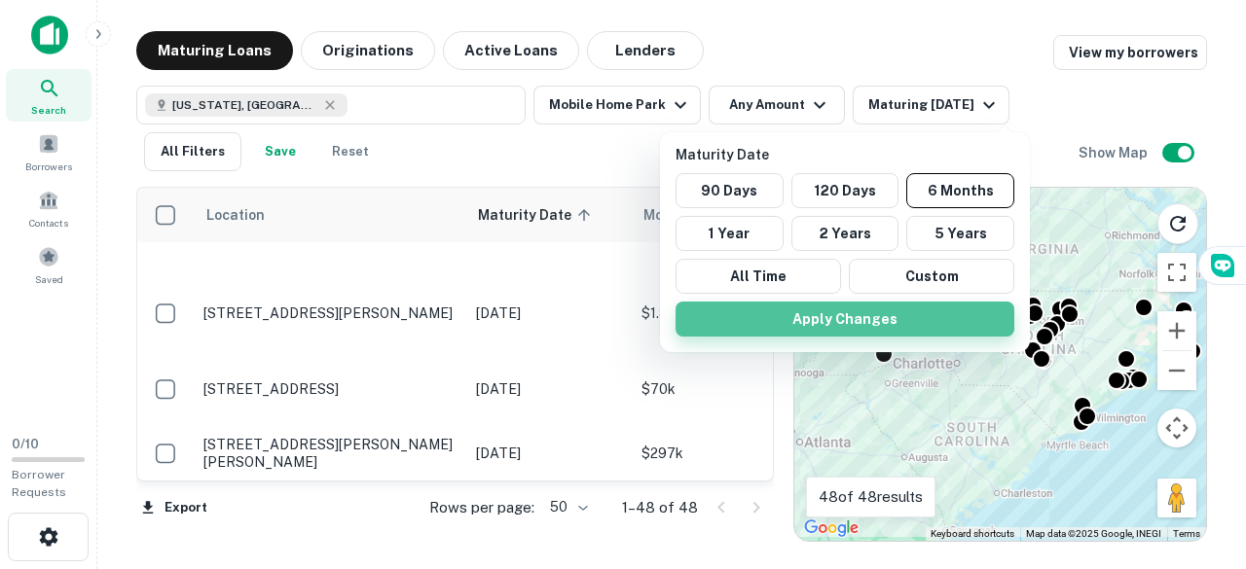
click at [884, 311] on button "Apply Changes" at bounding box center [844, 319] width 339 height 35
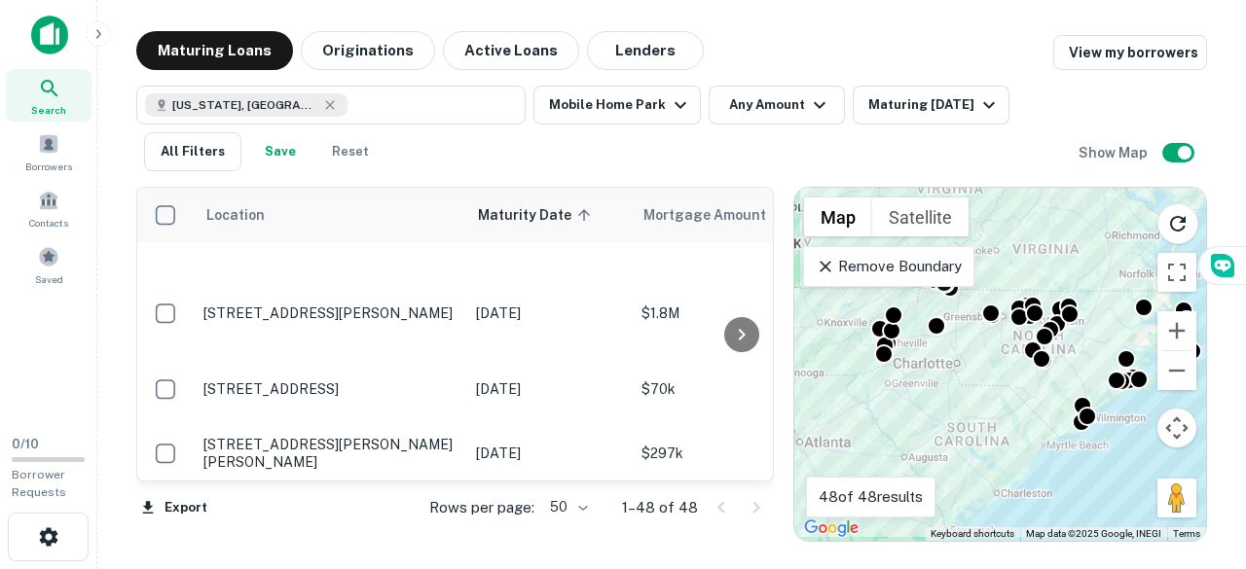
click at [742, 339] on div at bounding box center [623, 284] width 1246 height 569
click at [742, 339] on icon at bounding box center [741, 334] width 23 height 23
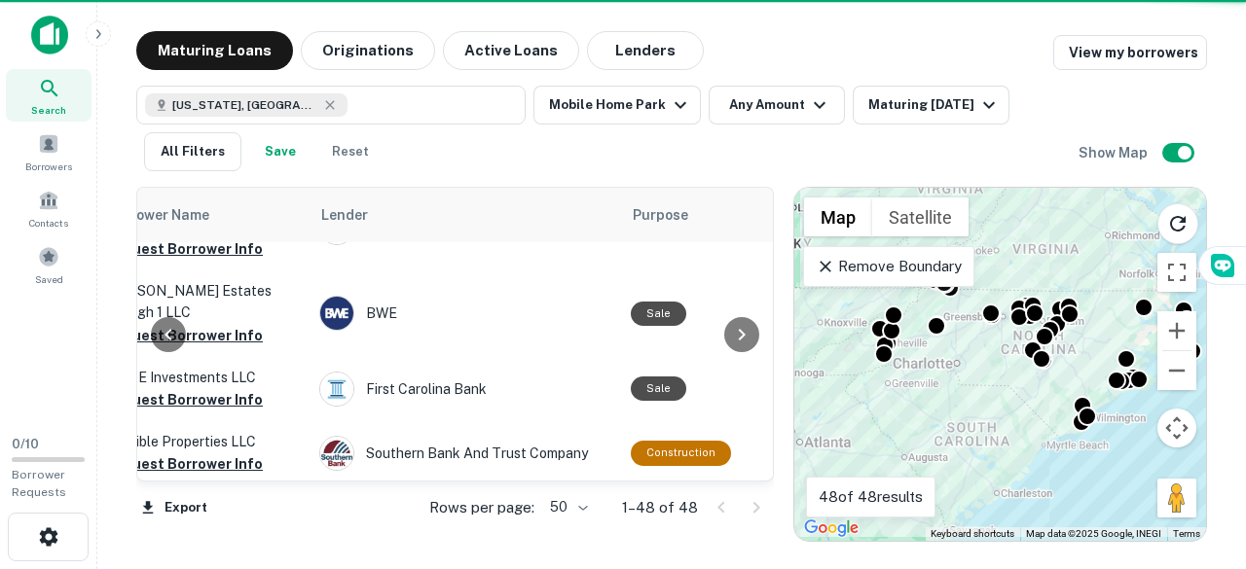
scroll to position [3077, 817]
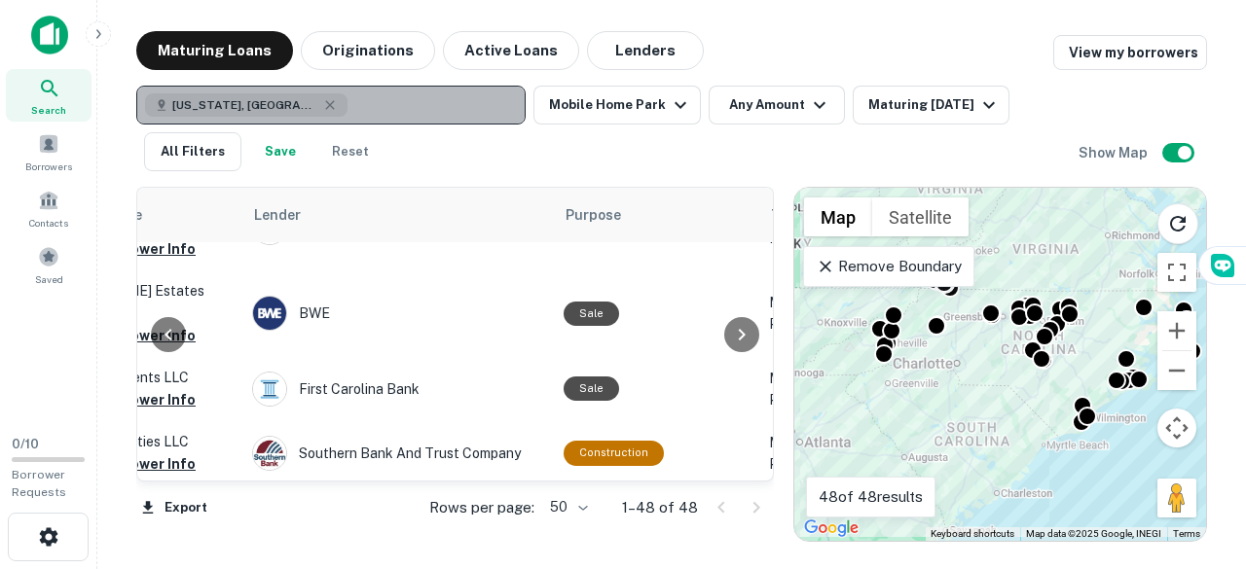
click at [347, 110] on button "[US_STATE], [GEOGRAPHIC_DATA]" at bounding box center [330, 105] width 389 height 39
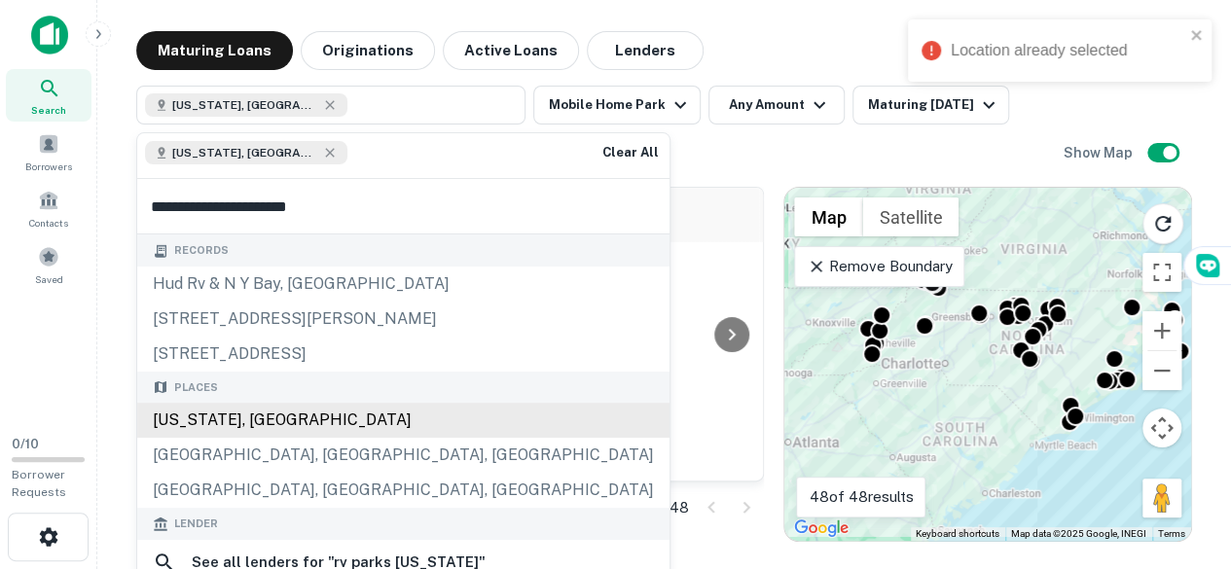
click at [258, 429] on div "[US_STATE], [GEOGRAPHIC_DATA]" at bounding box center [403, 420] width 532 height 35
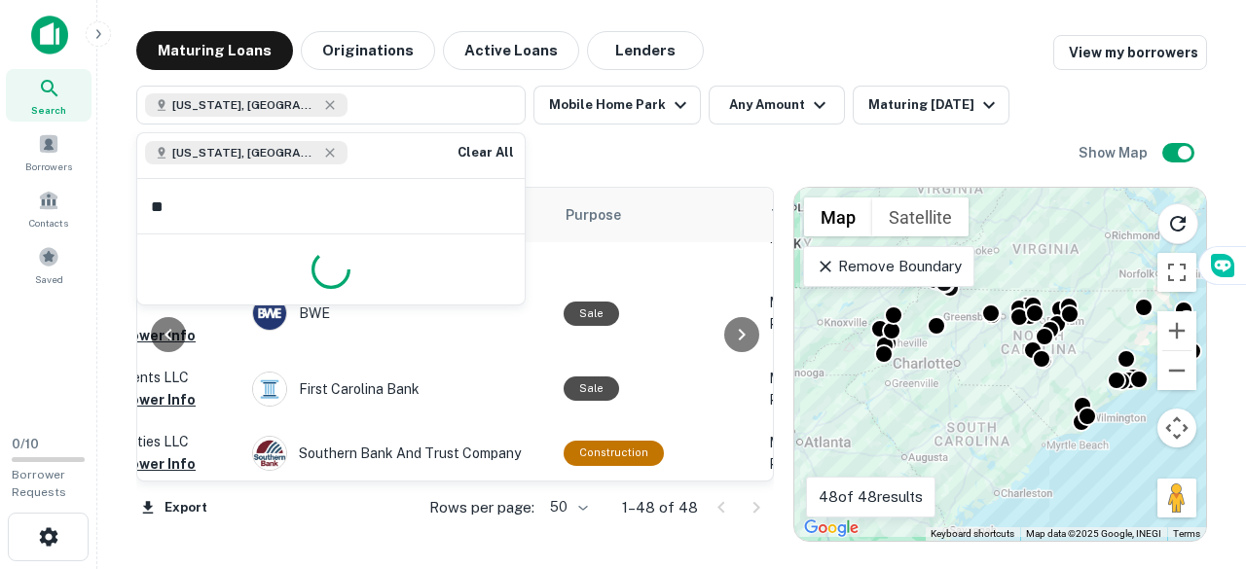
type input "*"
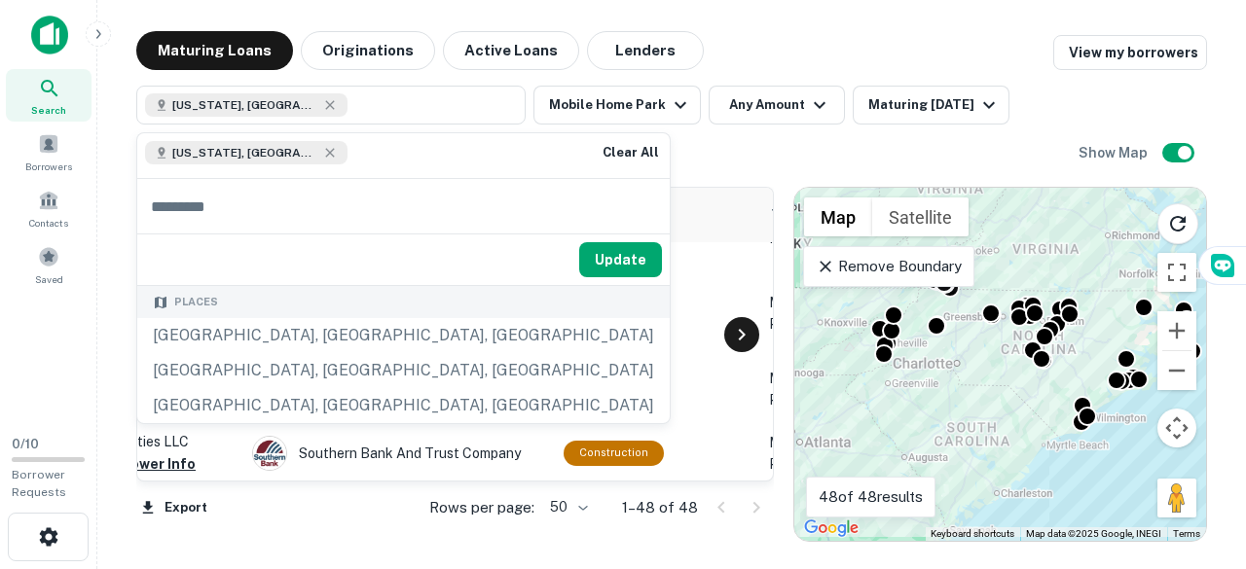
click at [755, 336] on div at bounding box center [741, 334] width 35 height 35
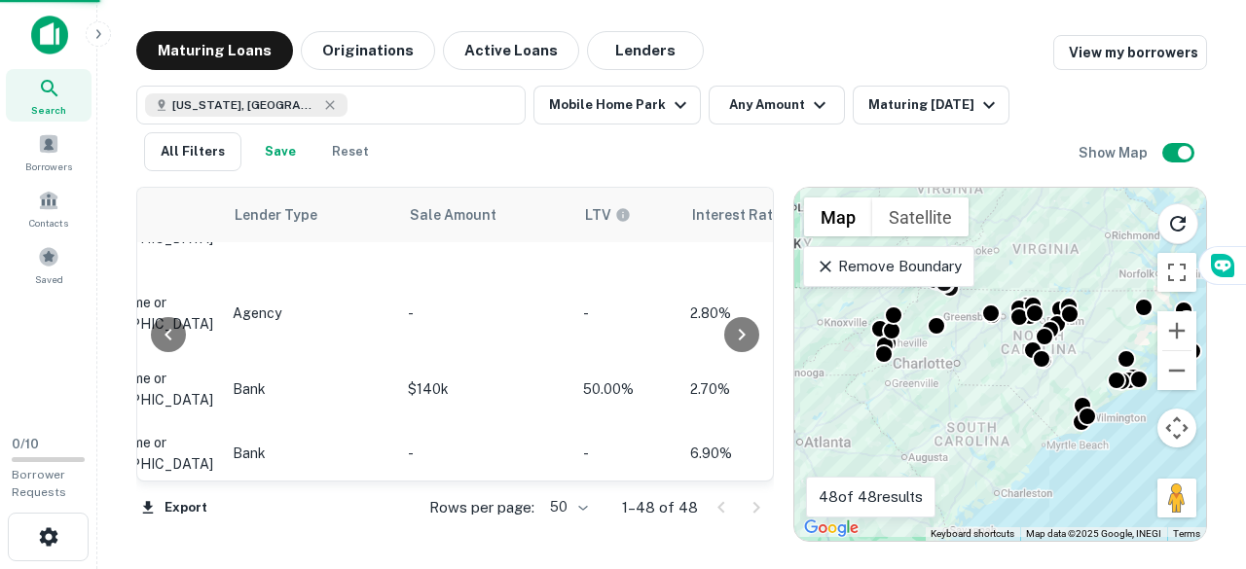
scroll to position [3077, 1635]
click at [742, 336] on icon at bounding box center [741, 335] width 7 height 12
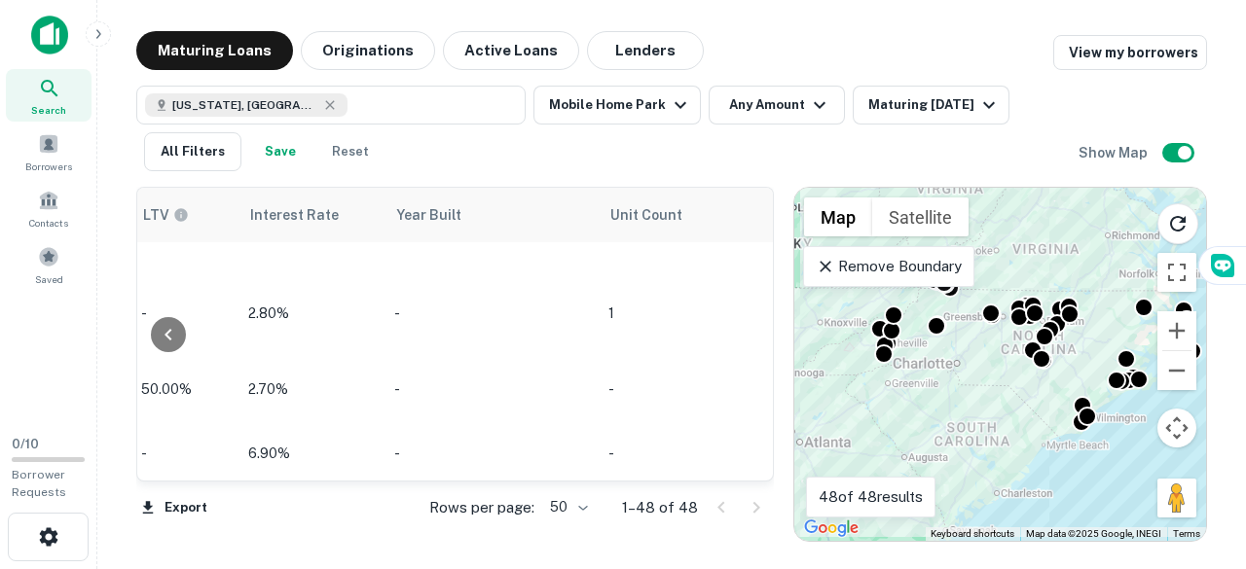
scroll to position [3077, 2148]
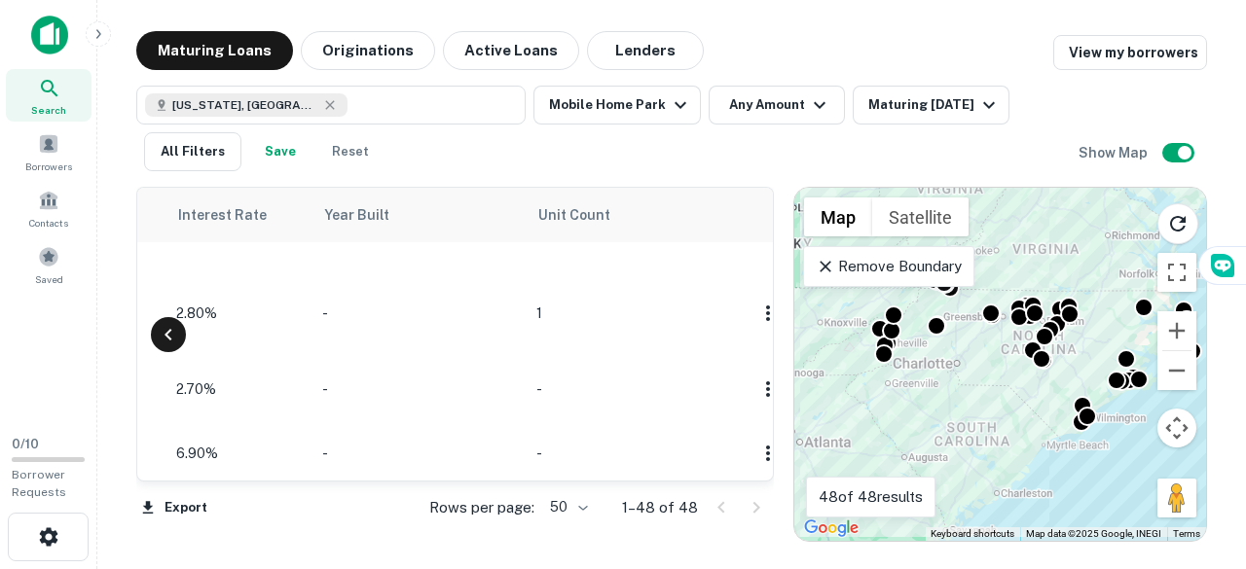
click at [168, 320] on div at bounding box center [168, 334] width 35 height 35
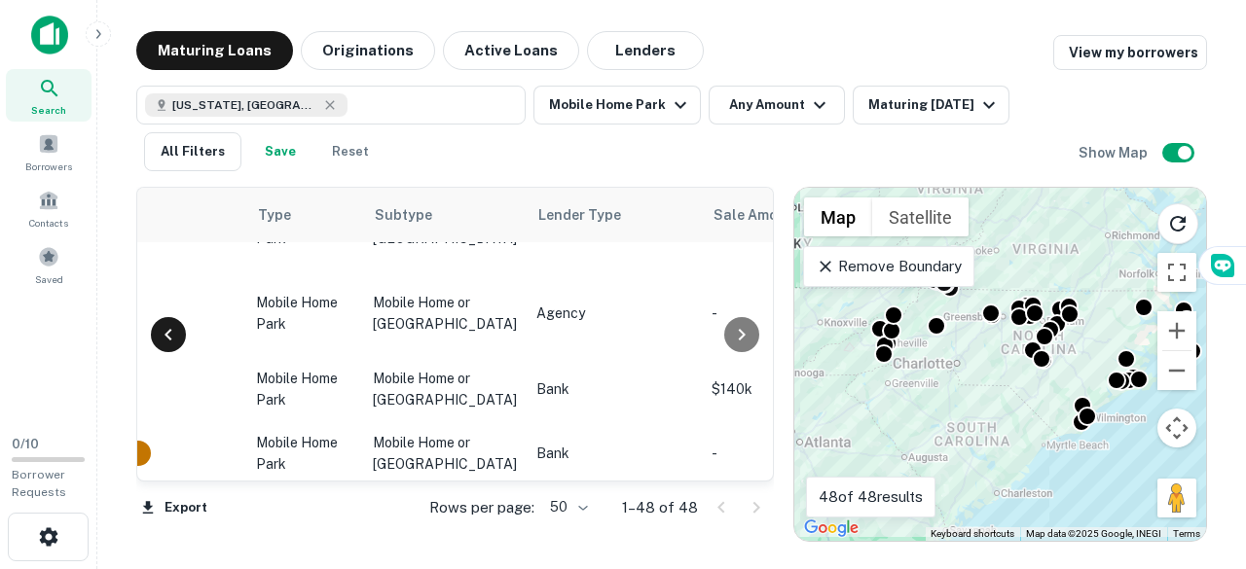
click at [169, 321] on div at bounding box center [168, 334] width 35 height 35
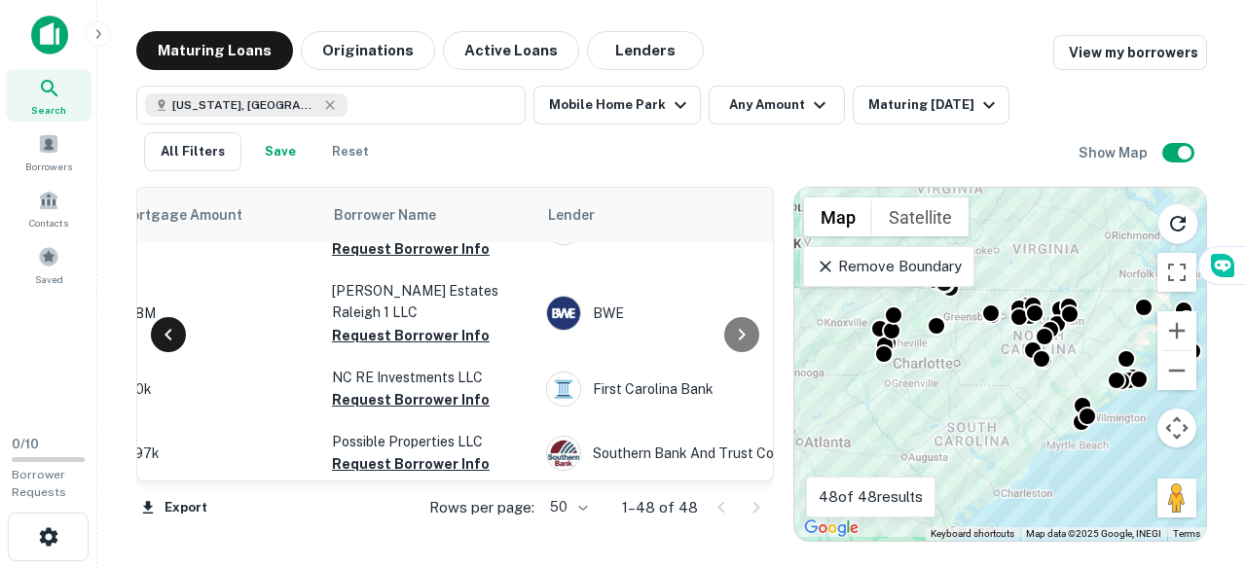
scroll to position [3077, 513]
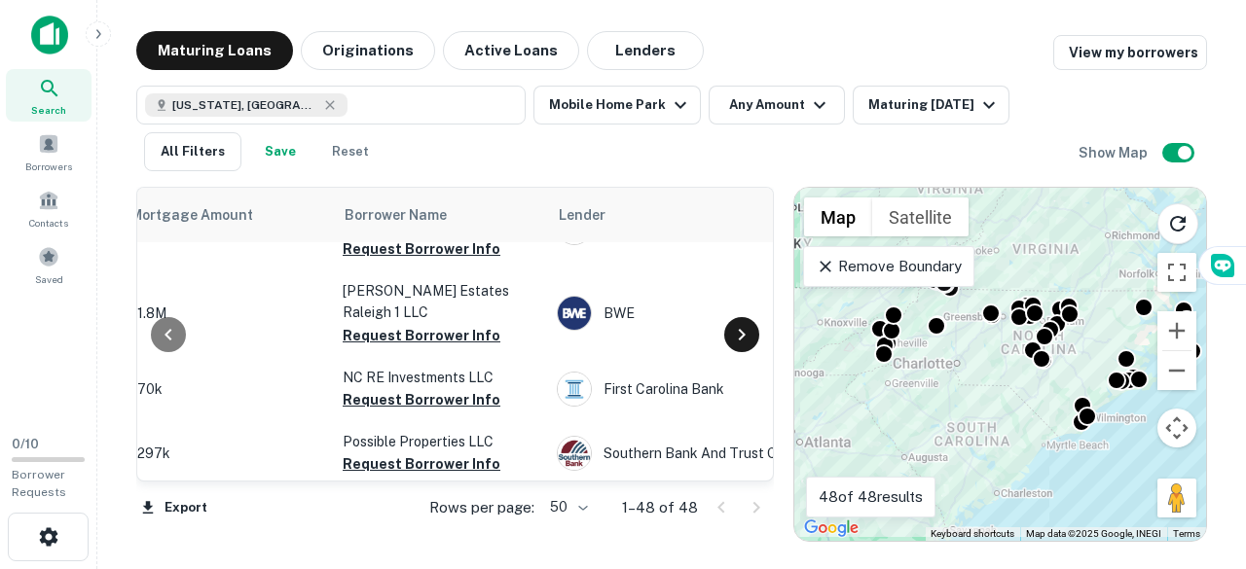
click at [743, 326] on icon at bounding box center [741, 334] width 23 height 23
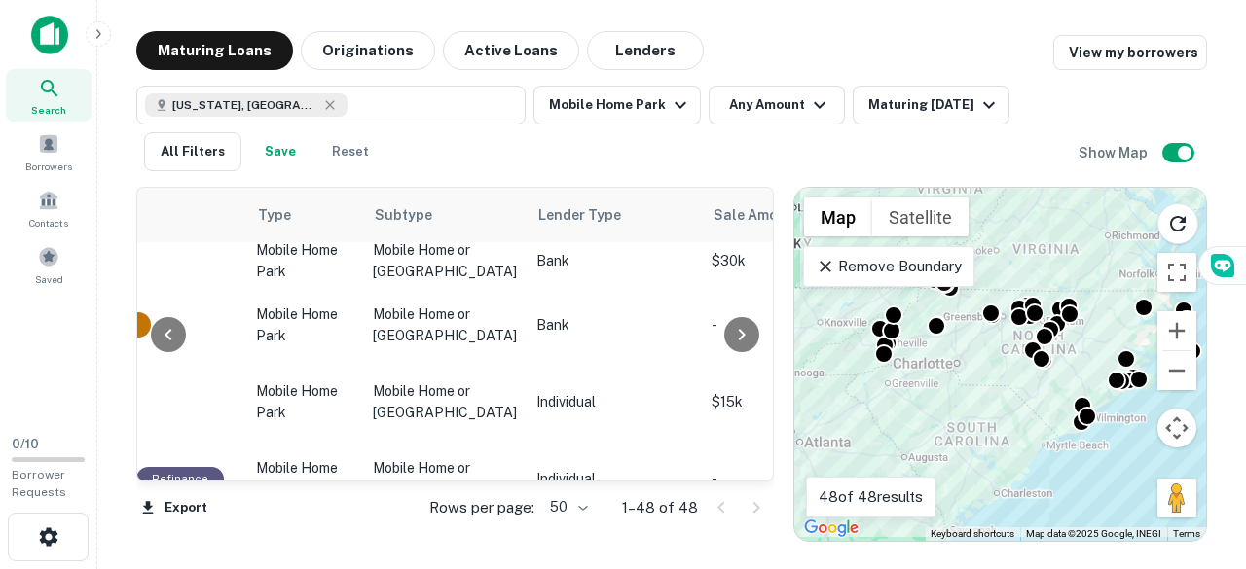
scroll to position [2376, 1330]
click at [422, 534] on p "Campground, [GEOGRAPHIC_DATA]" at bounding box center [445, 555] width 144 height 43
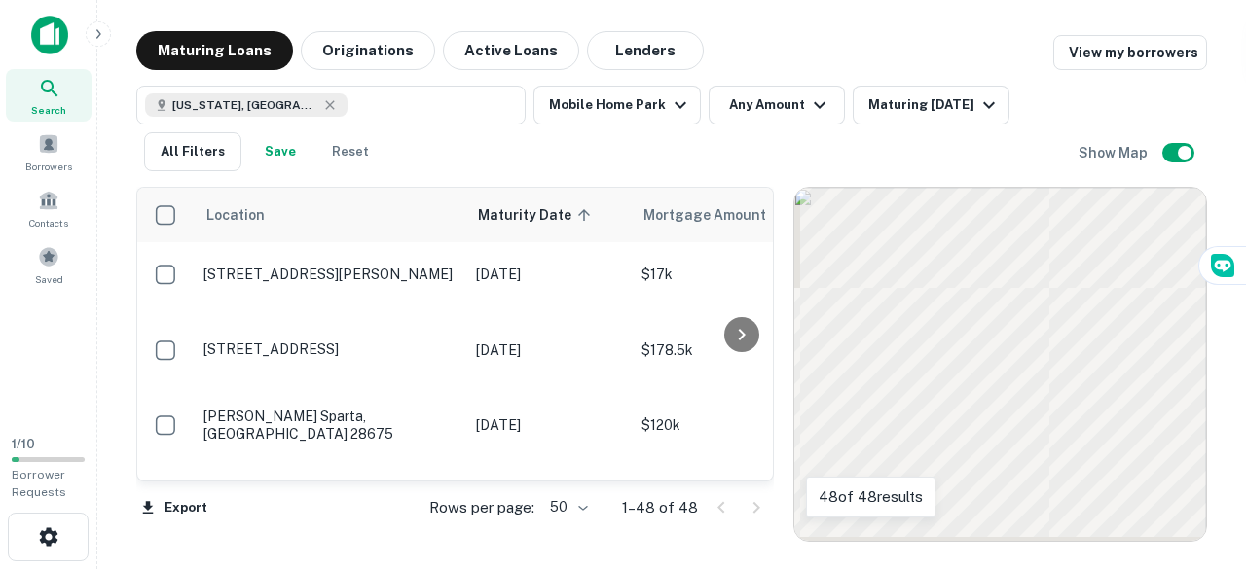
scroll to position [2376, 0]
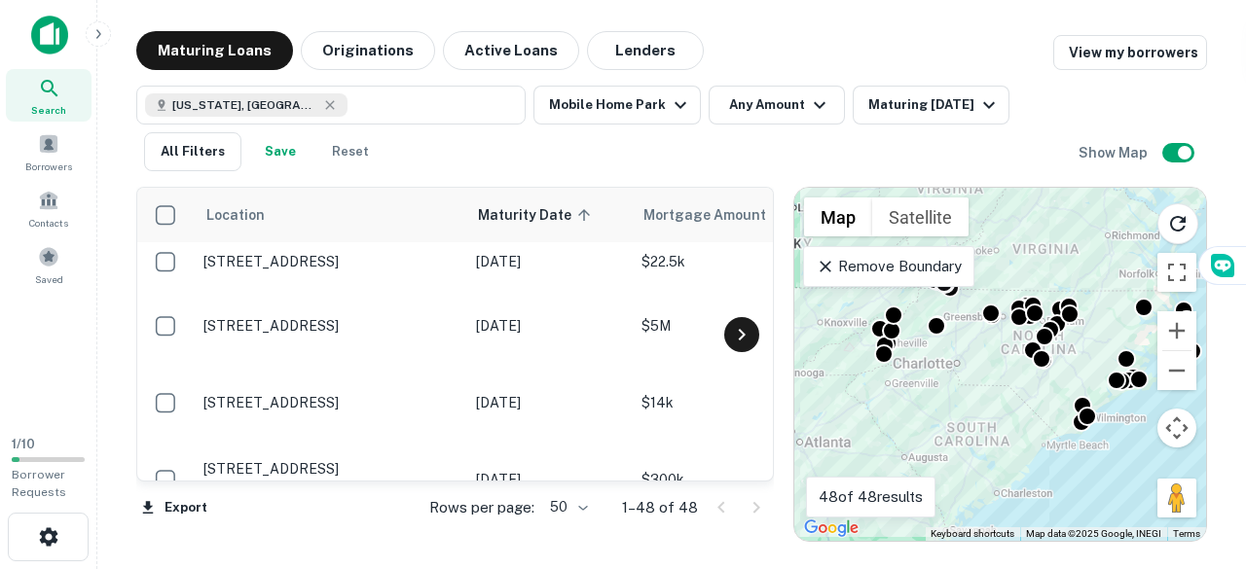
click at [739, 338] on icon at bounding box center [741, 335] width 7 height 12
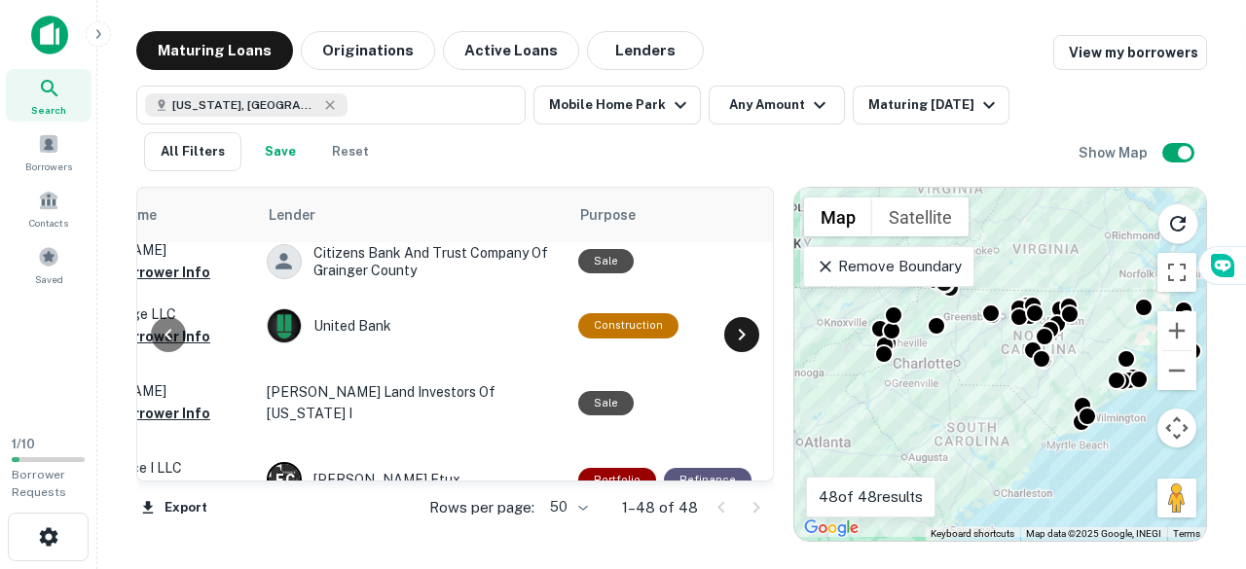
scroll to position [2376, 817]
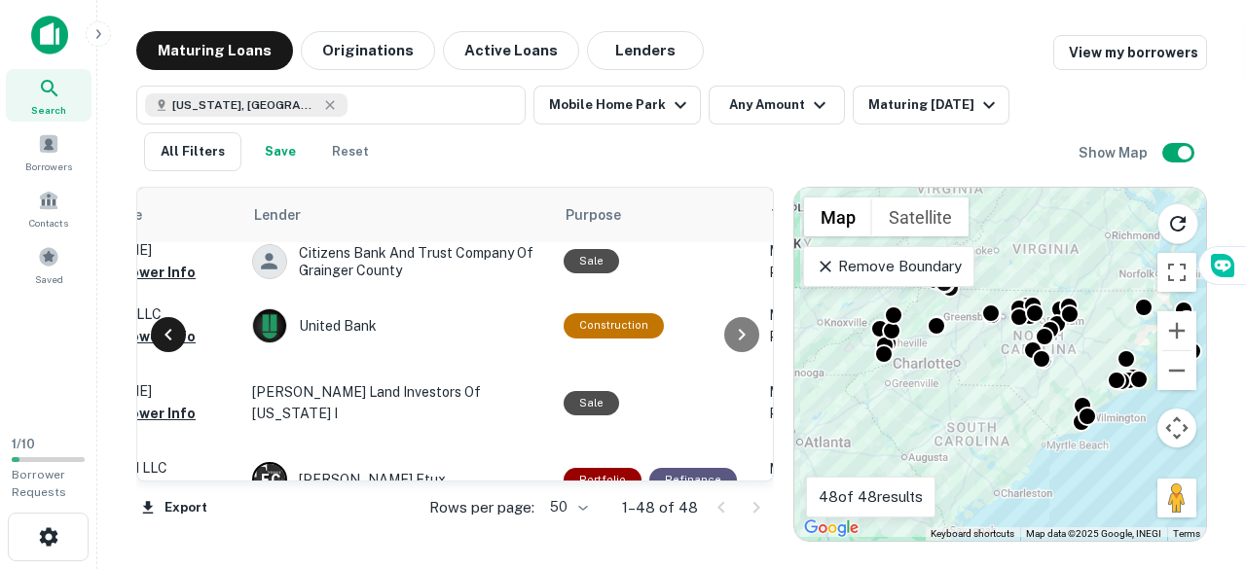
click at [184, 338] on div at bounding box center [168, 334] width 35 height 35
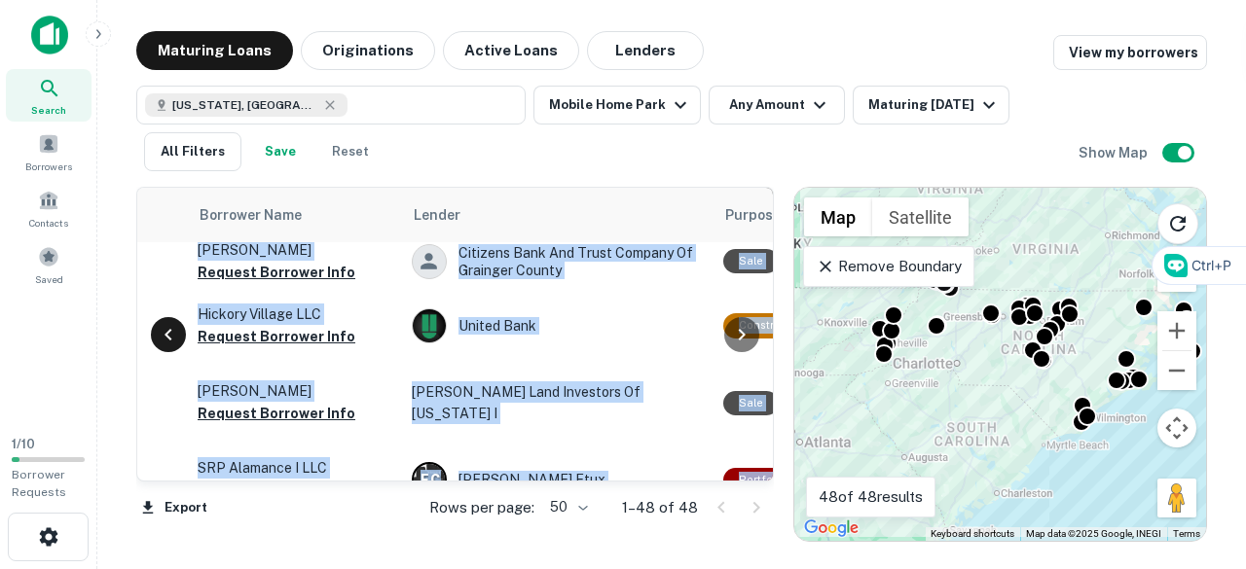
click at [184, 338] on div at bounding box center [168, 334] width 35 height 35
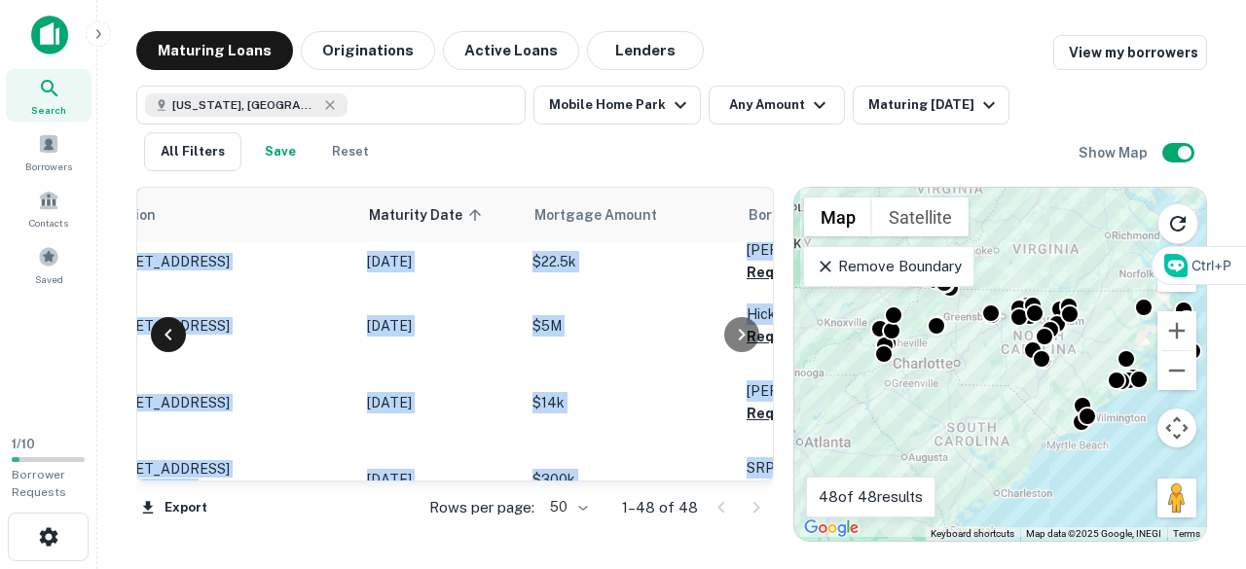
click at [184, 338] on div at bounding box center [168, 334] width 35 height 35
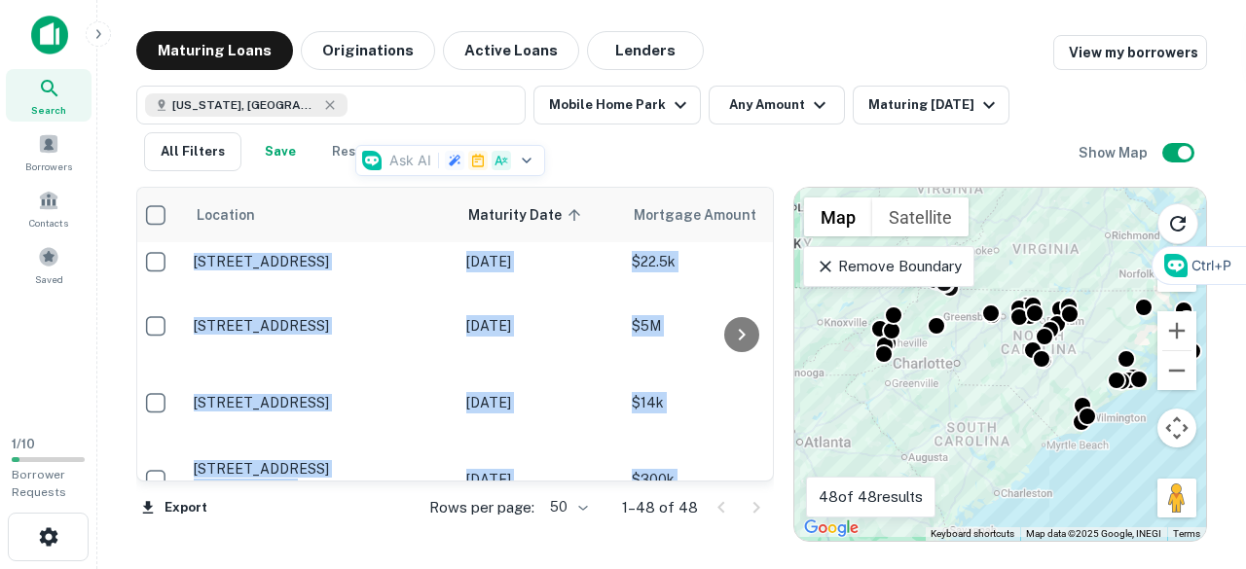
scroll to position [2376, 0]
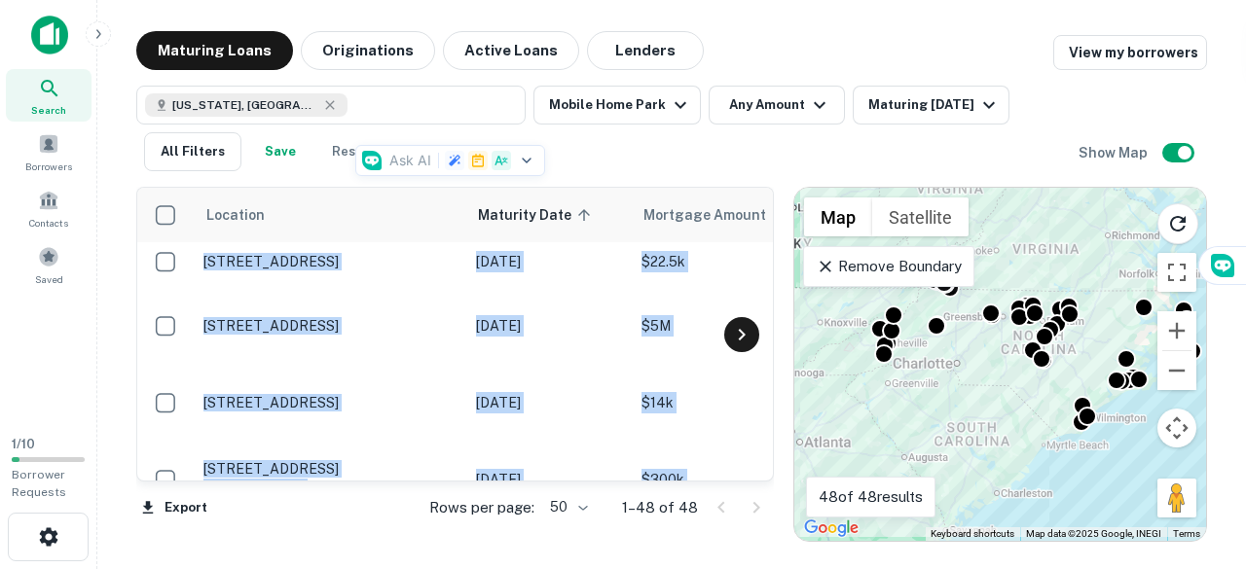
click at [741, 328] on icon at bounding box center [741, 334] width 23 height 23
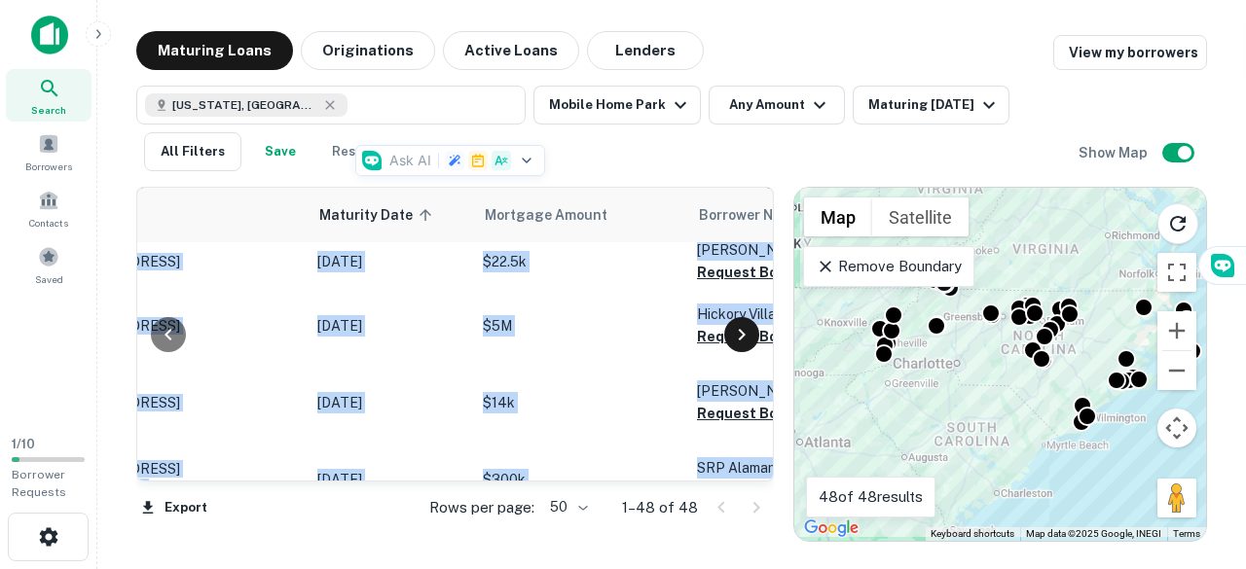
scroll to position [2376, 817]
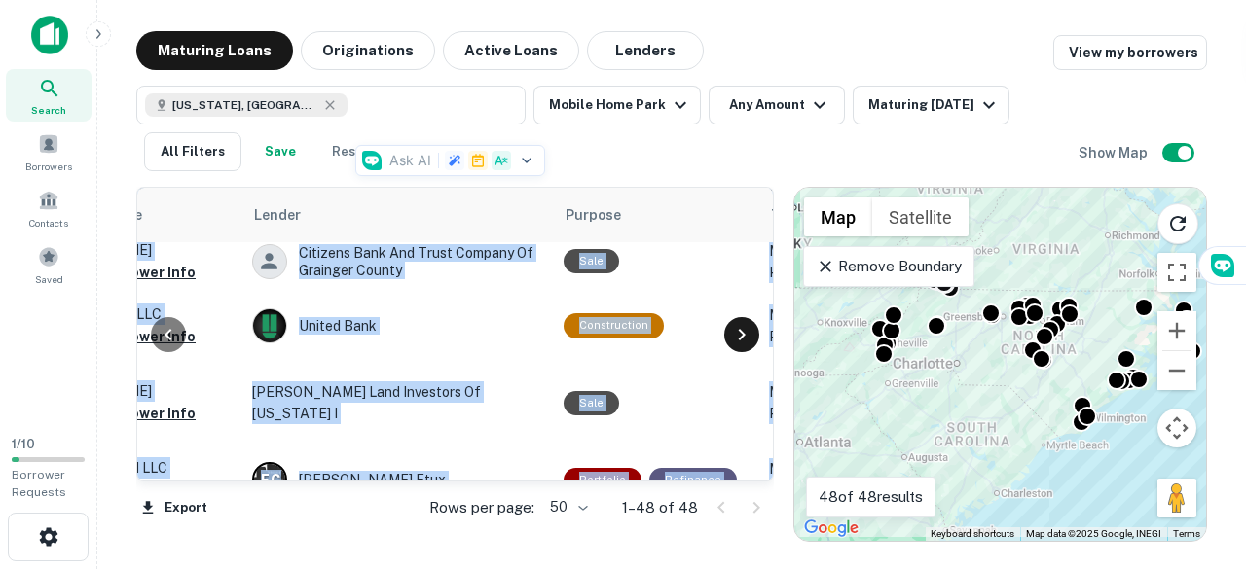
click at [741, 328] on icon at bounding box center [741, 334] width 23 height 23
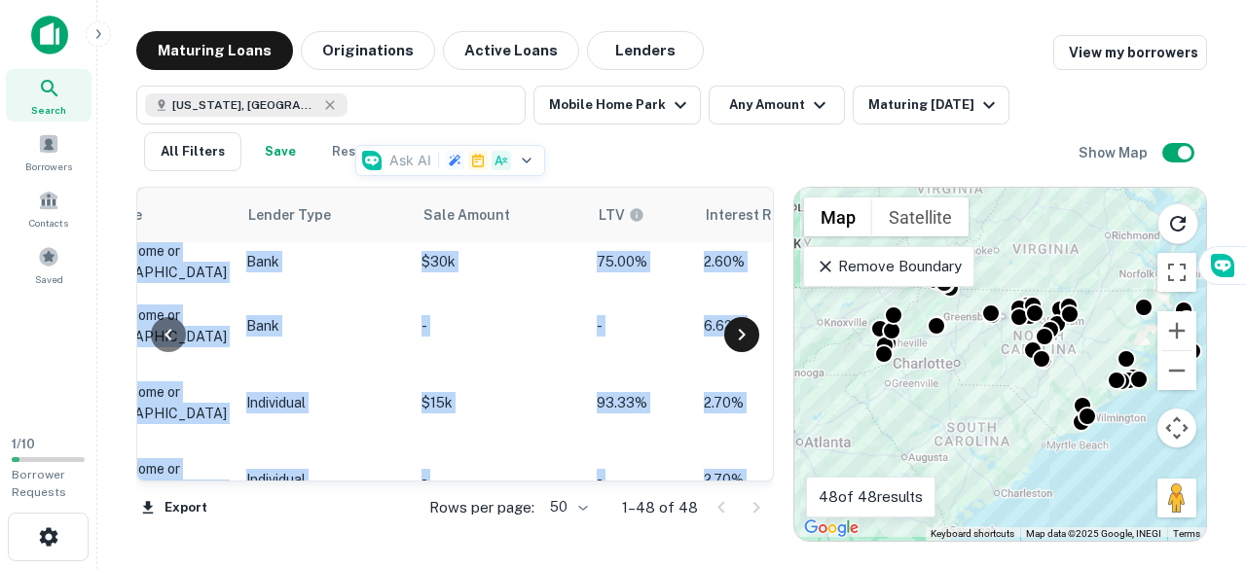
scroll to position [2376, 1635]
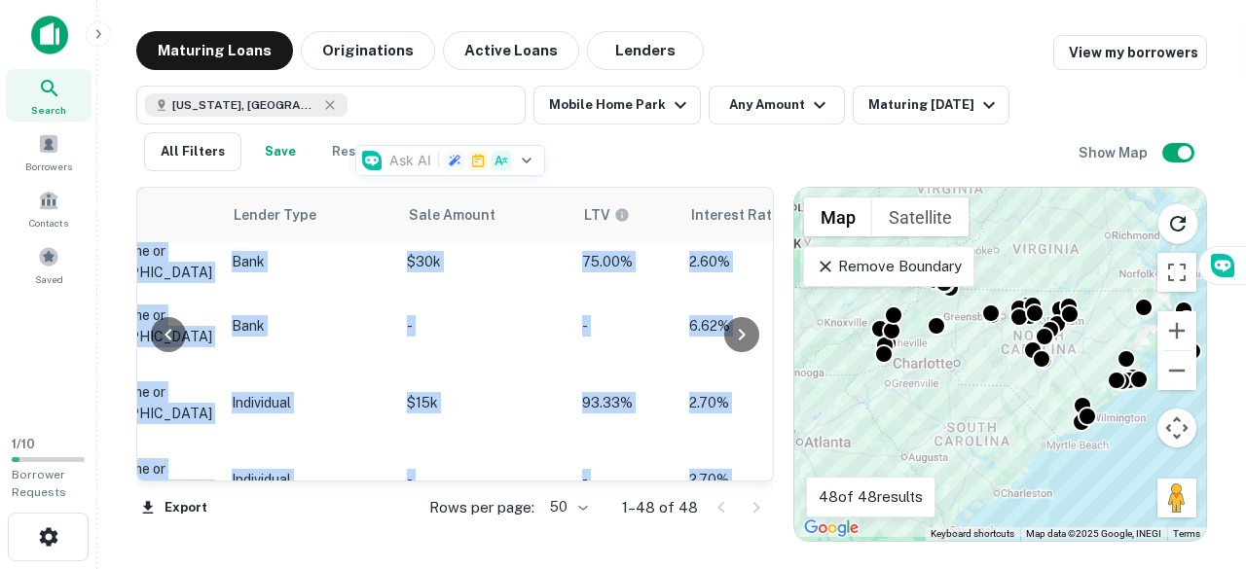
click at [146, 475] on div at bounding box center [168, 334] width 62 height 293
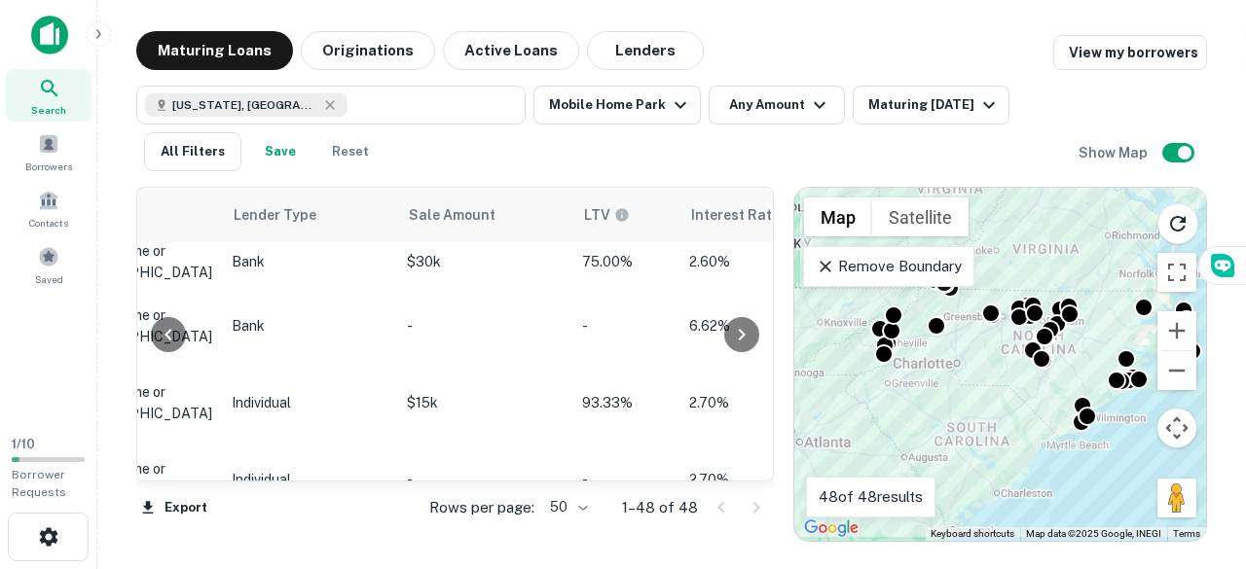
click at [146, 475] on div at bounding box center [168, 334] width 62 height 293
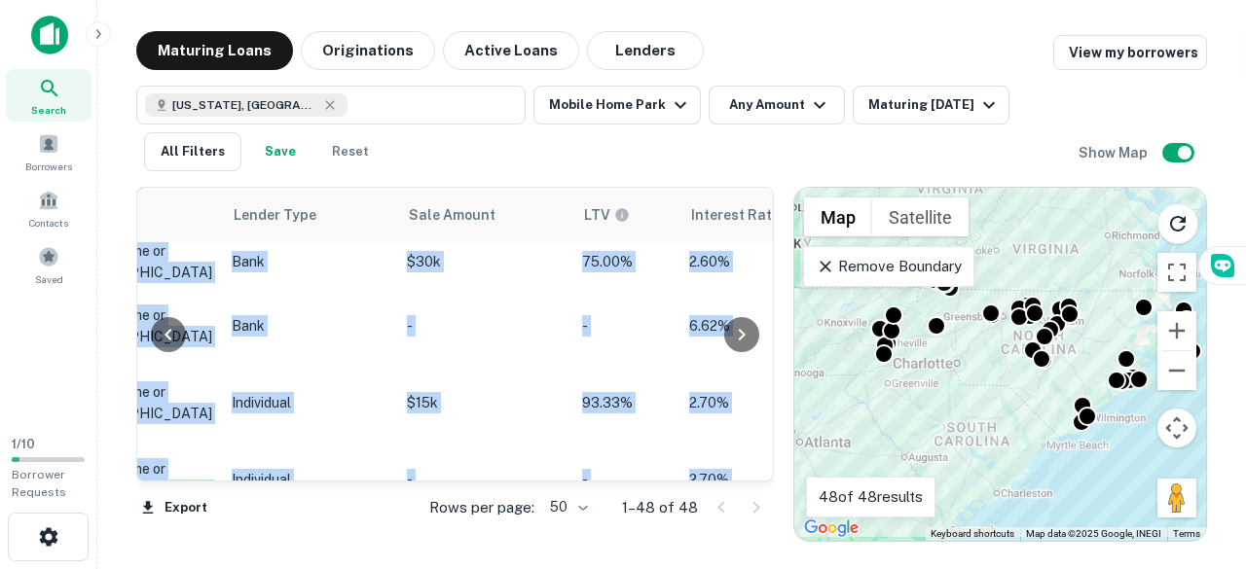
click at [146, 475] on div at bounding box center [168, 334] width 62 height 293
drag, startPoint x: 146, startPoint y: 475, endPoint x: 553, endPoint y: 459, distance: 407.1
click at [553, 459] on div "Location Maturity Date sorted ascending Mortgage Amount Borrower Name Lender Pu…" at bounding box center [454, 334] width 637 height 295
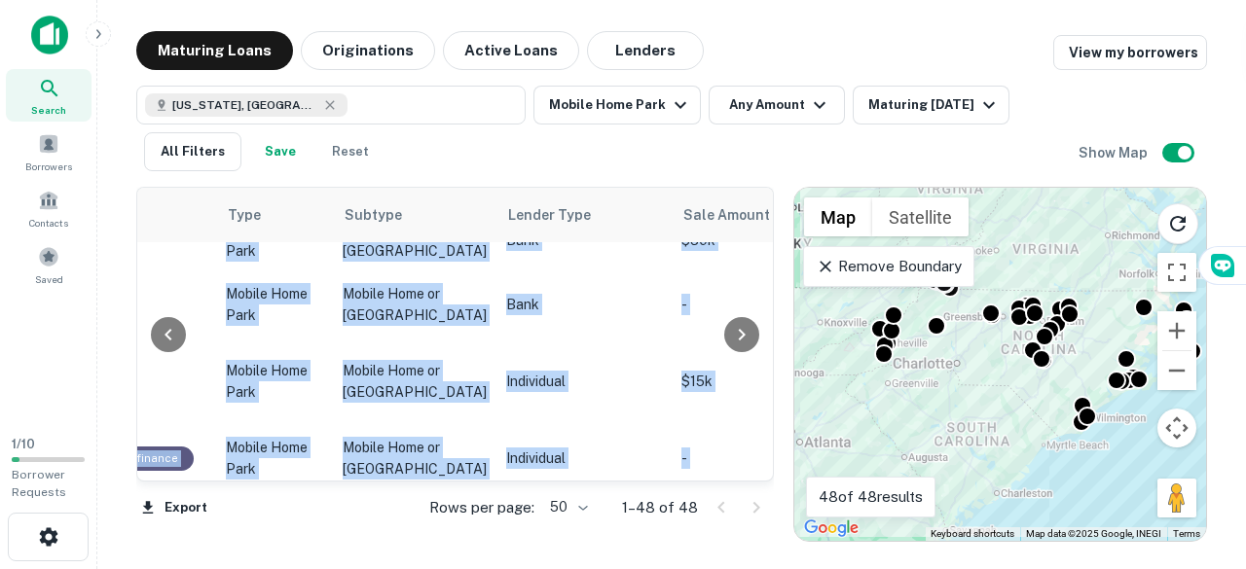
scroll to position [2398, 1318]
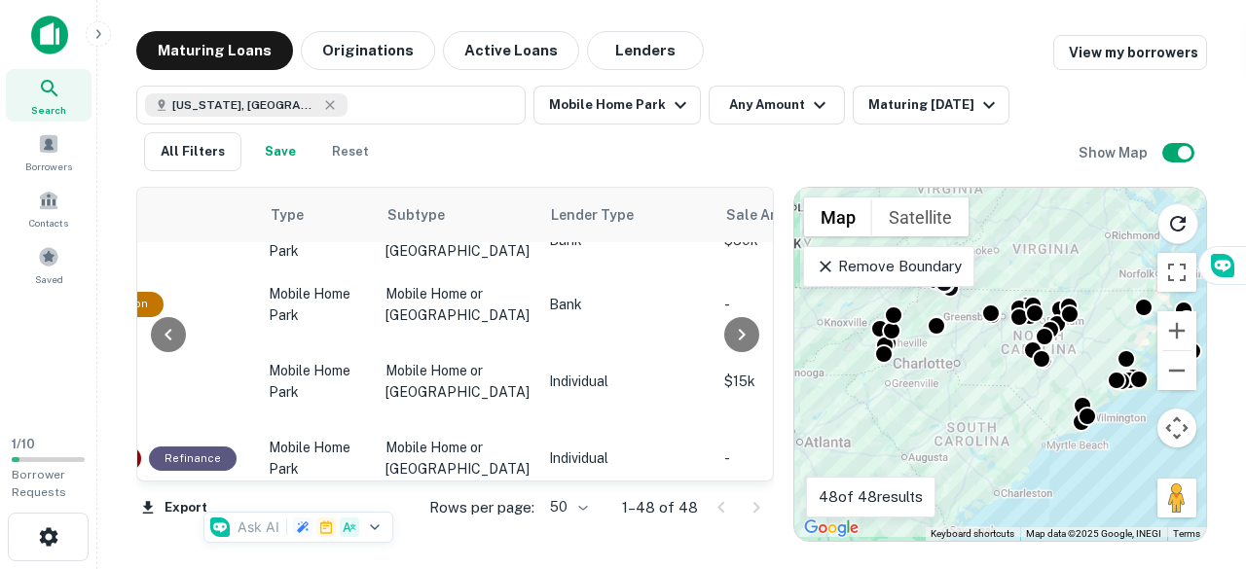
click at [679, 146] on div "[US_STATE], [GEOGRAPHIC_DATA] Mobile Home Park Any Amount Maturing [DATE] All F…" at bounding box center [607, 129] width 942 height 86
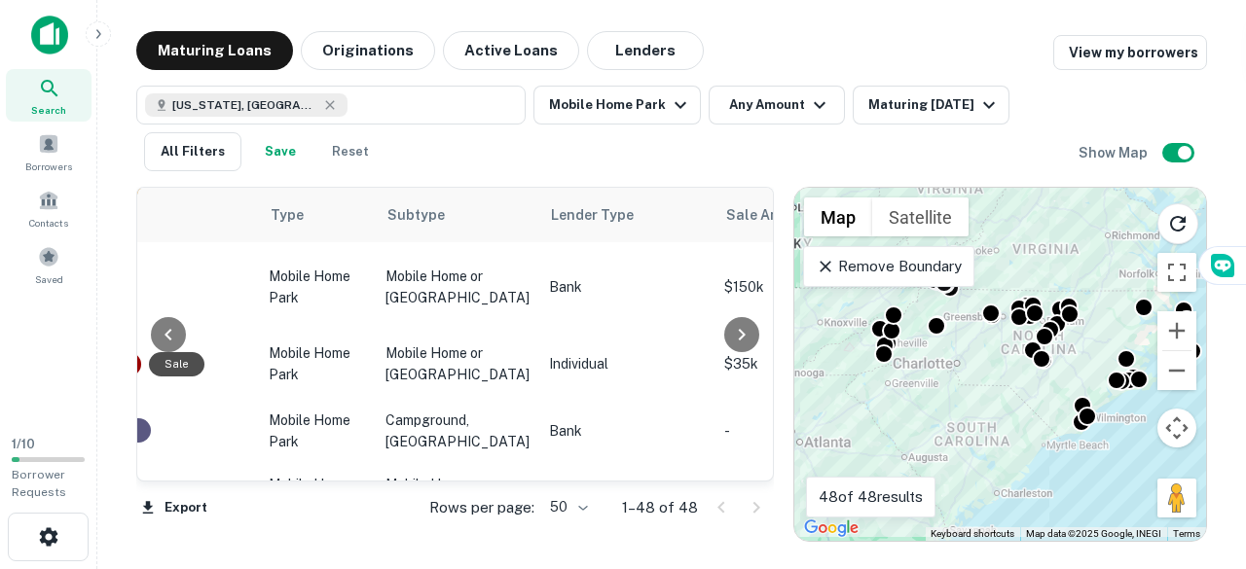
scroll to position [2009, 1318]
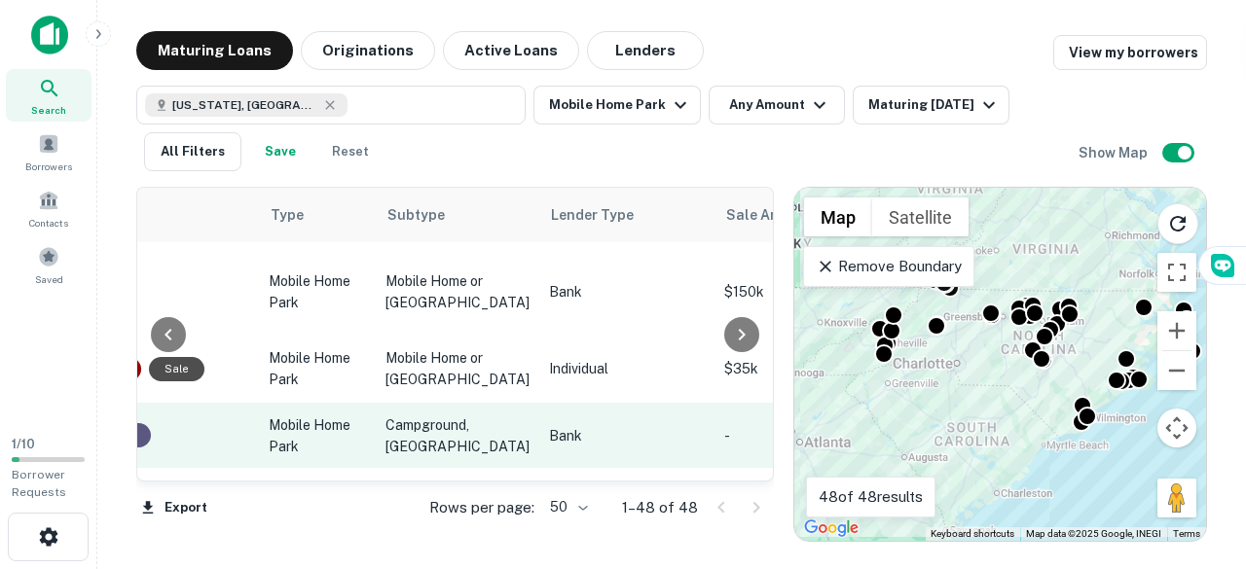
click at [415, 415] on p "Campground, [GEOGRAPHIC_DATA]" at bounding box center [457, 436] width 144 height 43
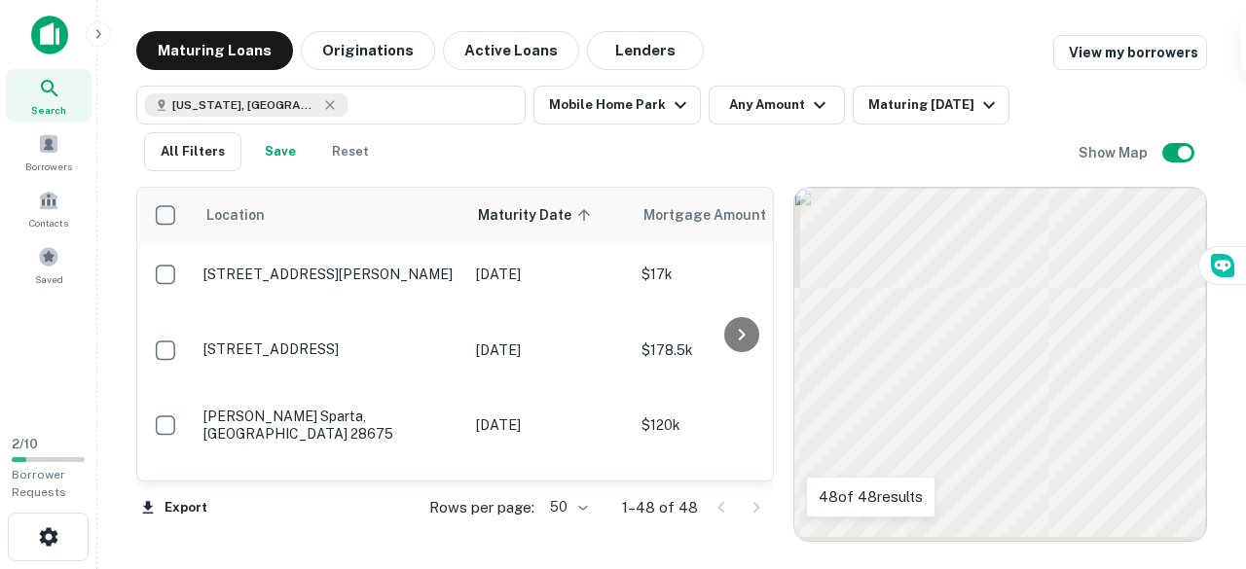
scroll to position [2009, 0]
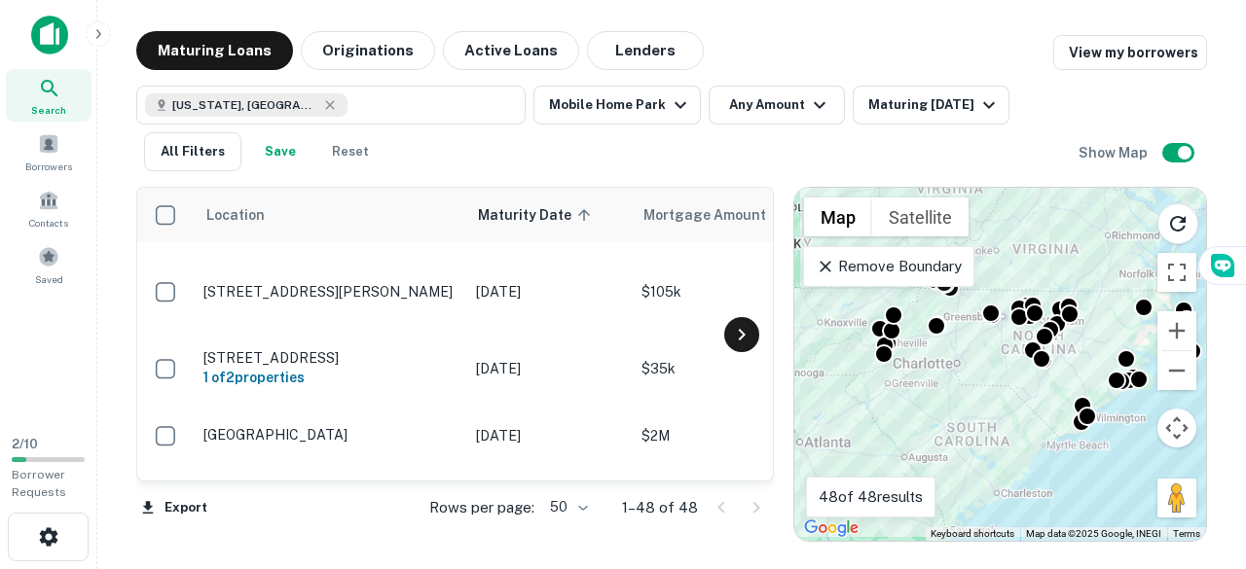
click at [726, 337] on div at bounding box center [741, 334] width 35 height 35
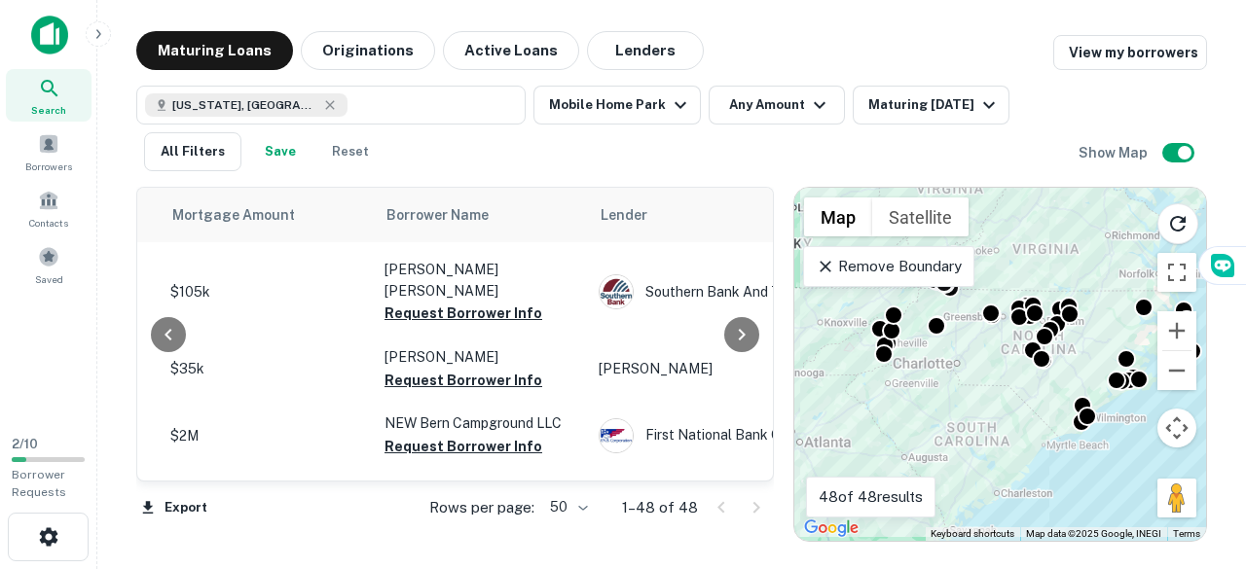
scroll to position [2009, 334]
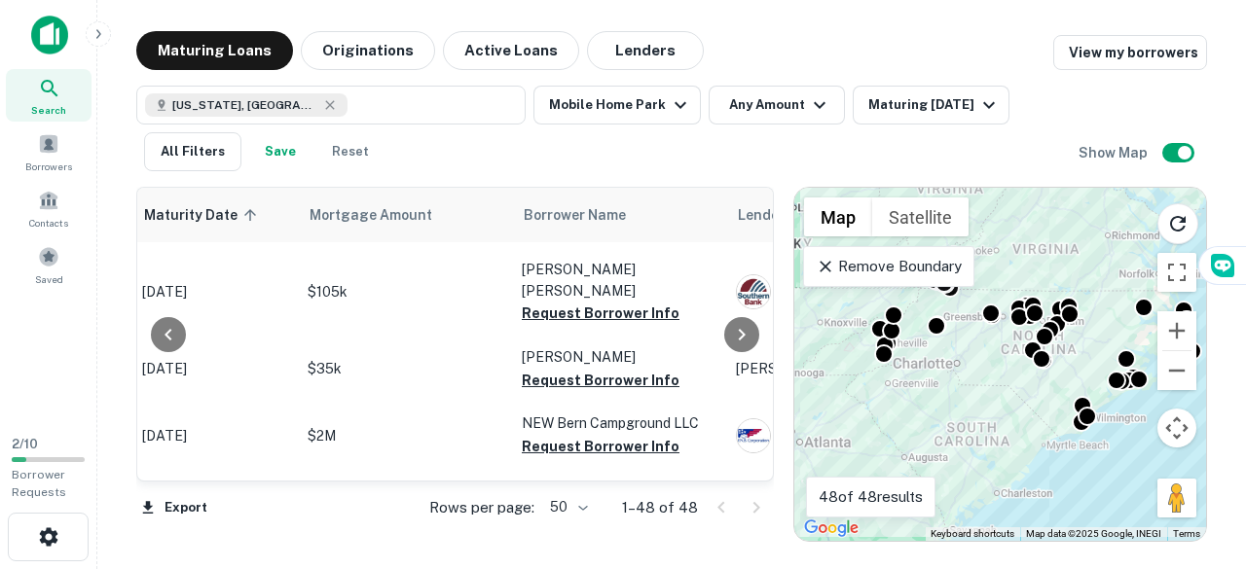
click at [745, 470] on div at bounding box center [741, 334] width 39 height 293
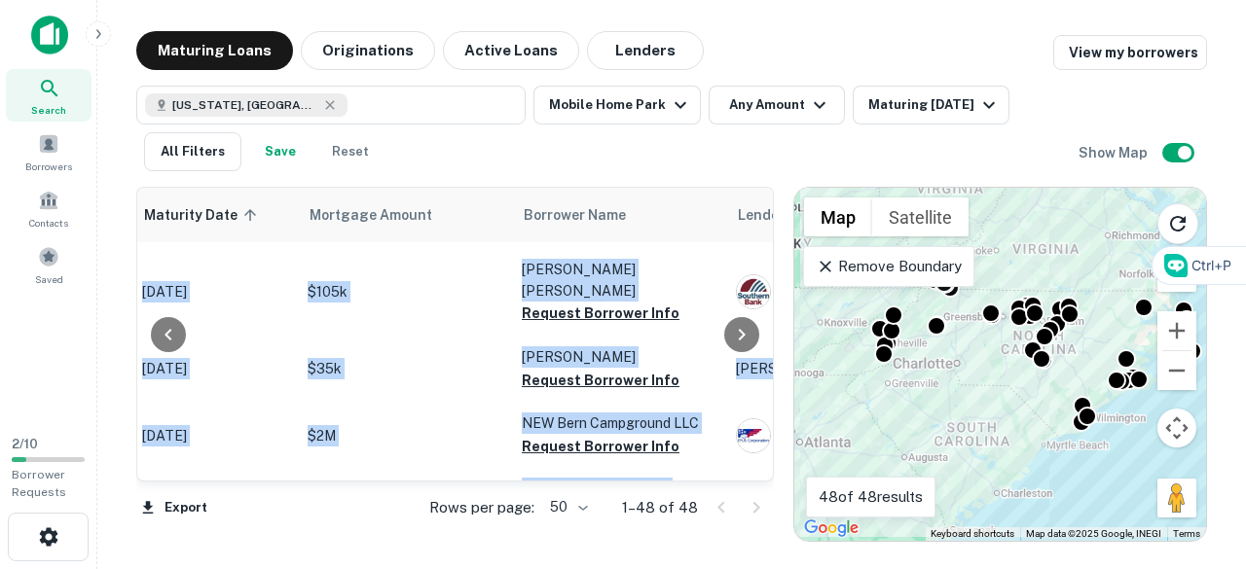
click at [745, 470] on div at bounding box center [741, 334] width 39 height 293
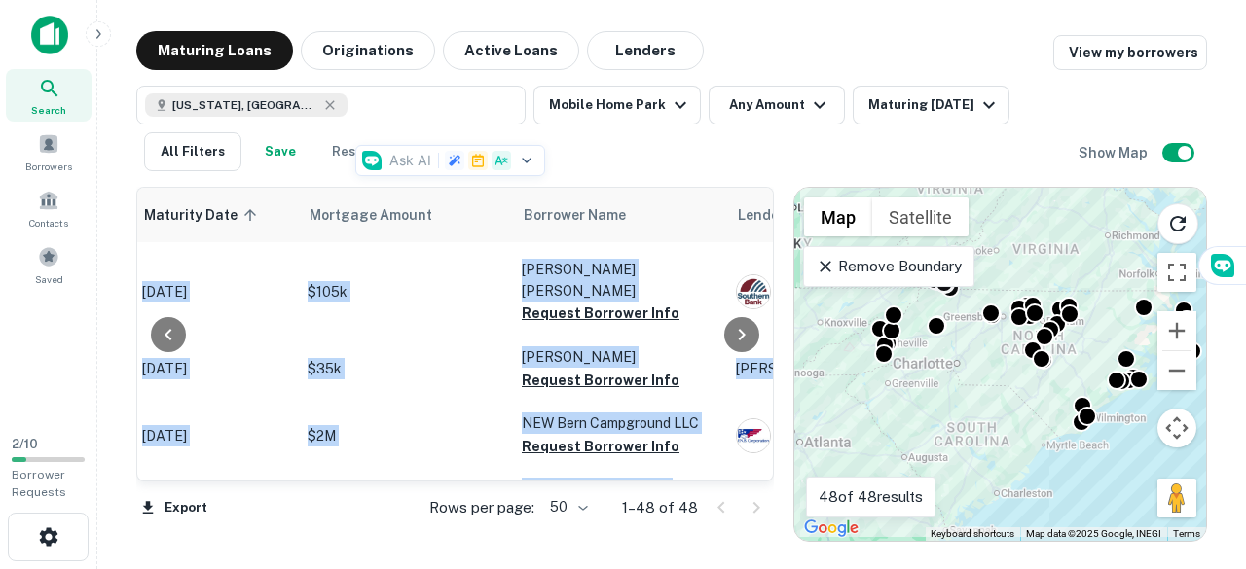
click at [747, 473] on div at bounding box center [741, 334] width 39 height 293
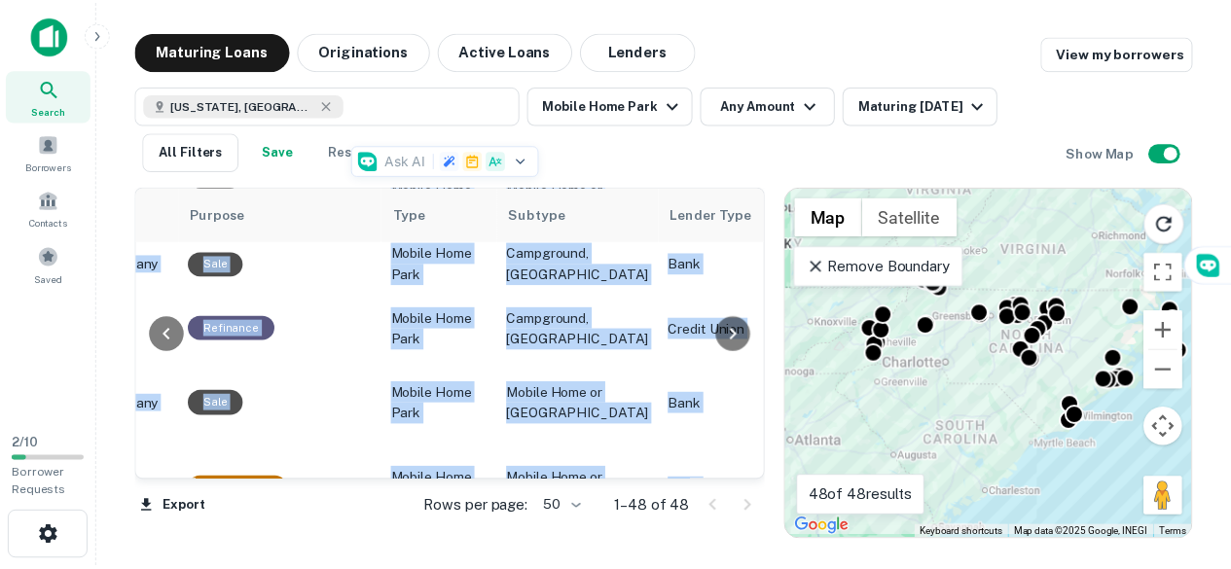
scroll to position [1619, 1191]
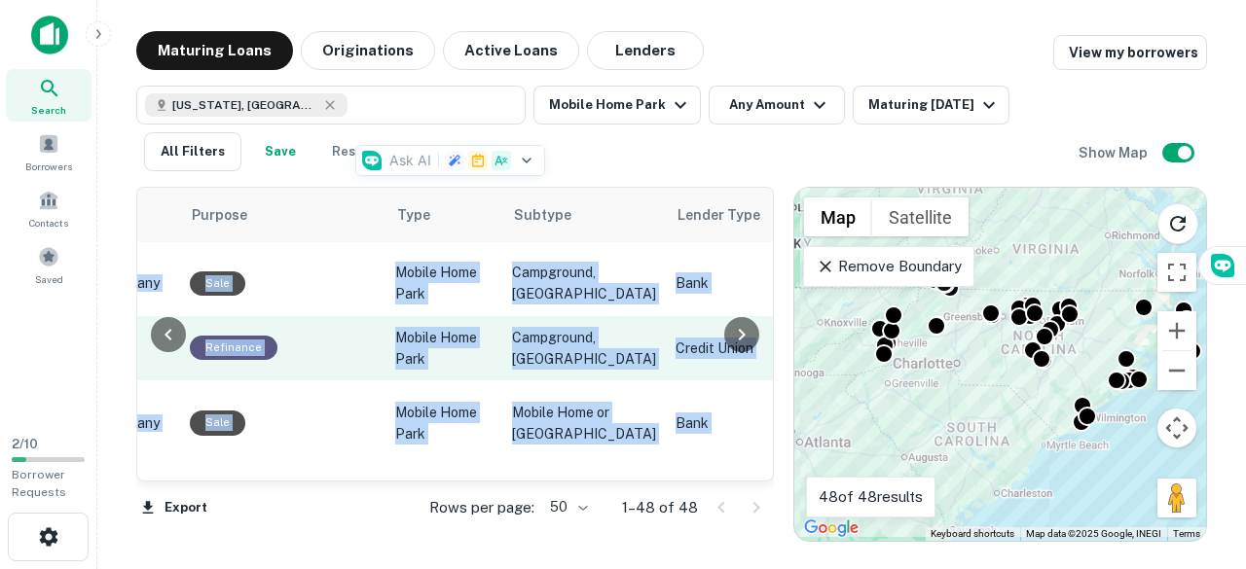
click at [562, 327] on p "Campground, [GEOGRAPHIC_DATA]" at bounding box center [584, 348] width 144 height 43
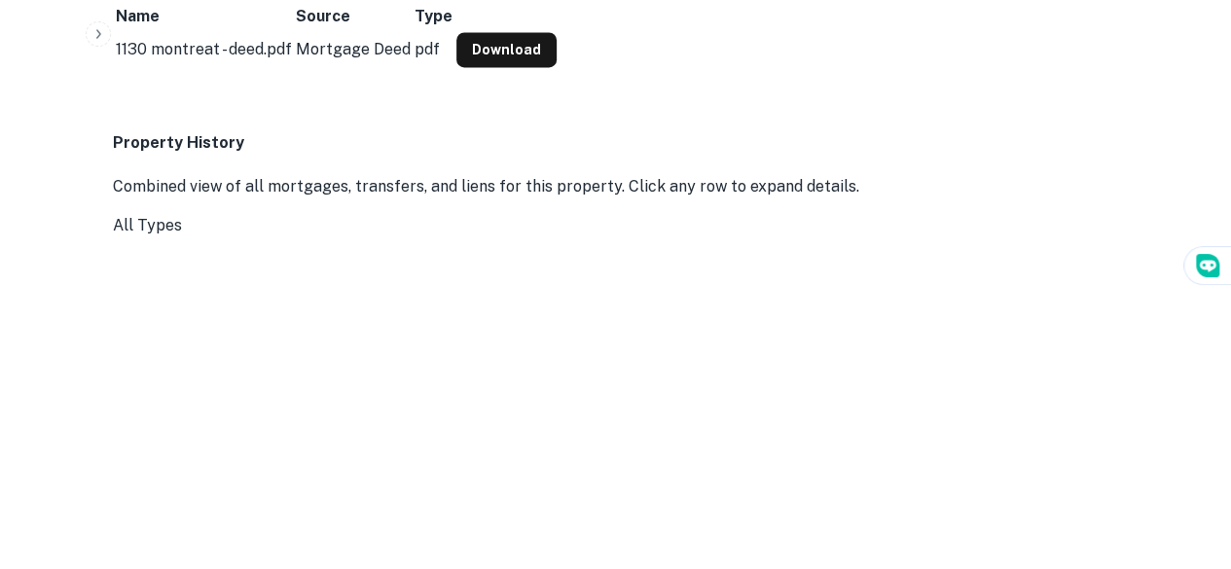
scroll to position [1411, 0]
